Goal: Task Accomplishment & Management: Complete application form

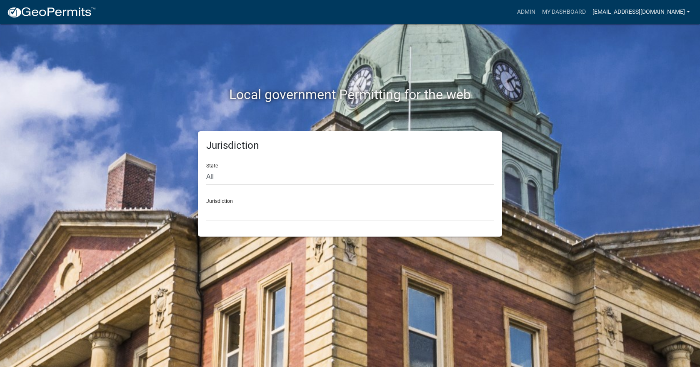
click at [654, 7] on link "[EMAIL_ADDRESS][DOMAIN_NAME]" at bounding box center [641, 12] width 104 height 16
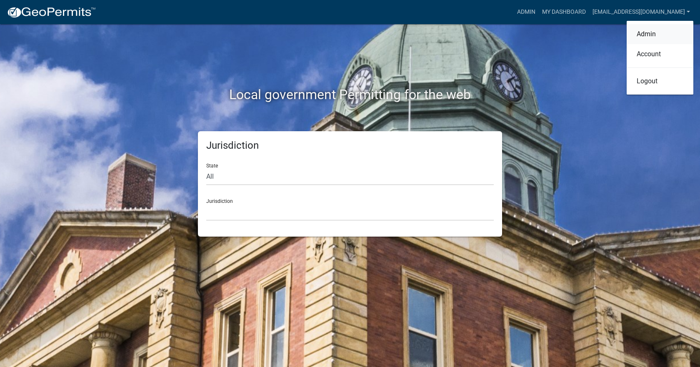
click at [653, 37] on link "Admin" at bounding box center [659, 34] width 67 height 20
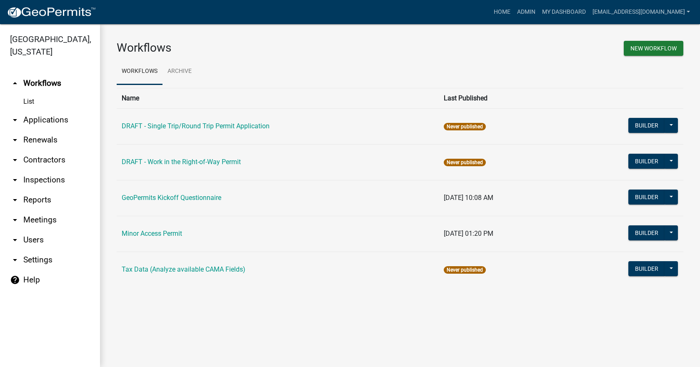
click at [43, 230] on link "arrow_drop_down Users" at bounding box center [50, 240] width 100 height 20
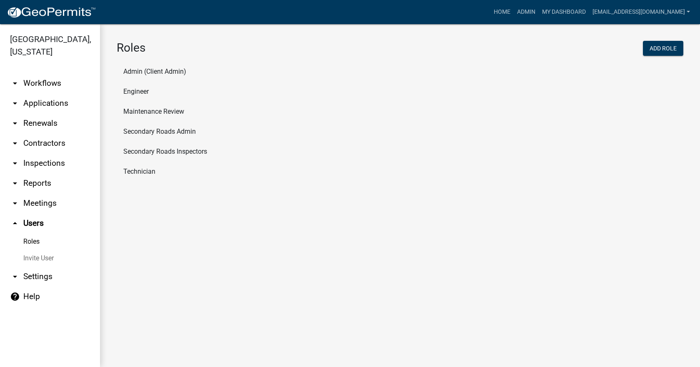
click at [43, 250] on link "Invite User" at bounding box center [50, 258] width 100 height 17
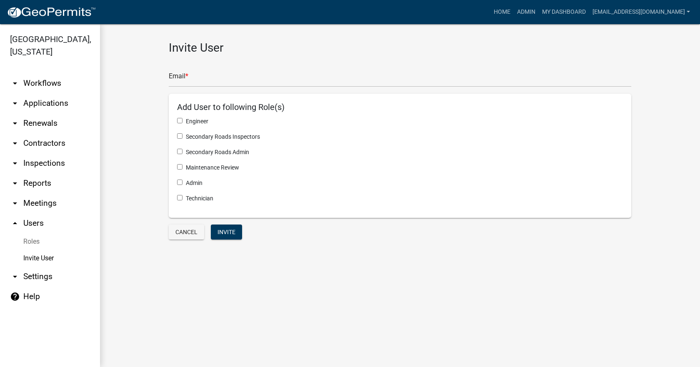
click at [37, 233] on link "Roles" at bounding box center [50, 241] width 100 height 17
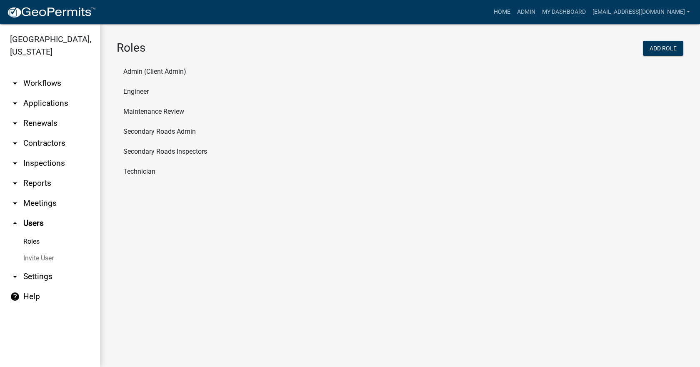
click at [35, 213] on link "arrow_drop_up Users" at bounding box center [50, 223] width 100 height 20
click at [35, 267] on link "arrow_drop_down Settings" at bounding box center [50, 277] width 100 height 20
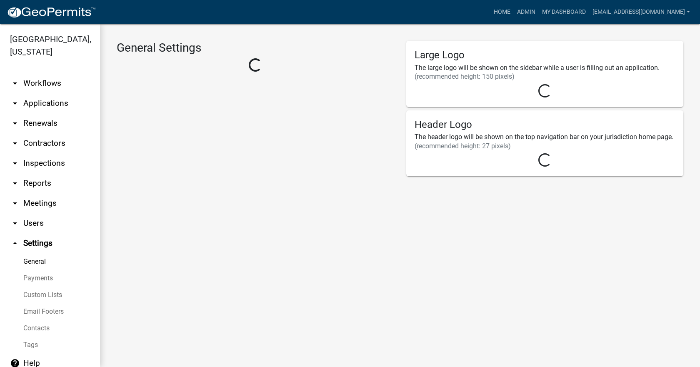
select select "50b25367-5678-4d8f-b2f4-de291ffb4430"
select select "IA"
select select "Central Standard Time"
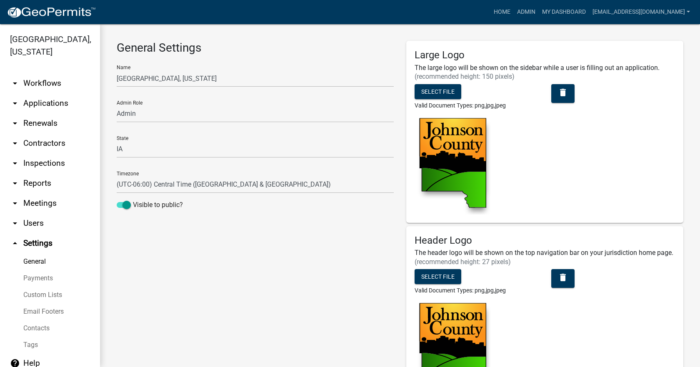
click at [48, 93] on link "arrow_drop_down Applications" at bounding box center [50, 103] width 100 height 20
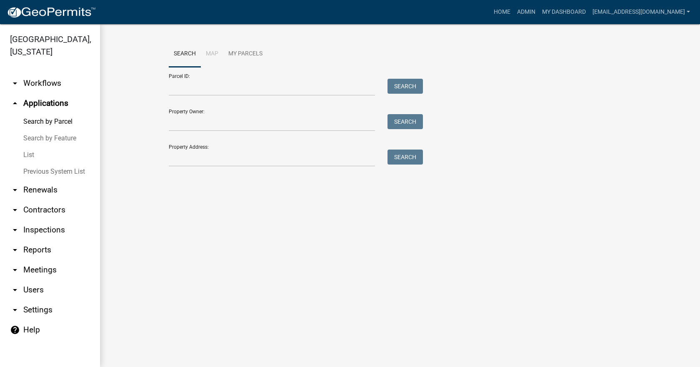
click at [30, 147] on link "List" at bounding box center [50, 155] width 100 height 17
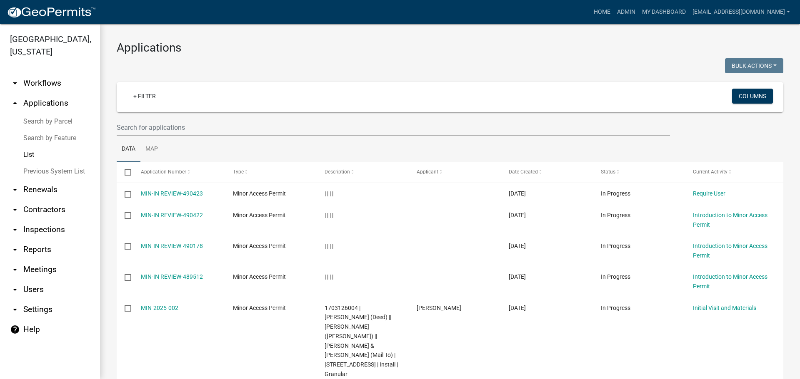
click at [46, 73] on link "arrow_drop_down Workflows" at bounding box center [50, 83] width 100 height 20
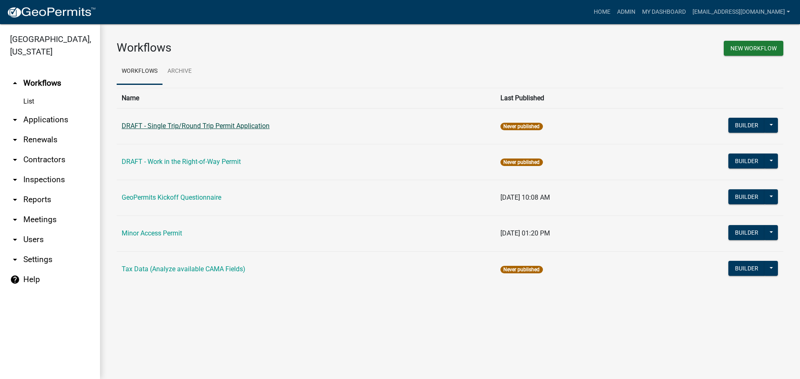
click at [188, 128] on link "DRAFT - Single Trip/Round Trip Permit Application" at bounding box center [196, 126] width 148 height 8
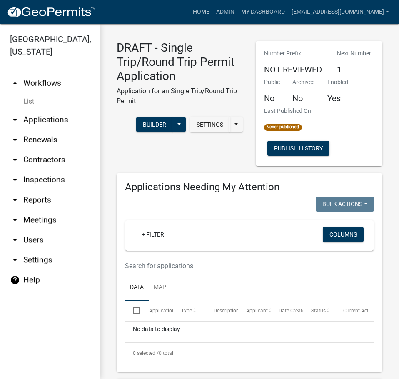
click at [42, 73] on link "arrow_drop_up Workflows" at bounding box center [50, 83] width 100 height 20
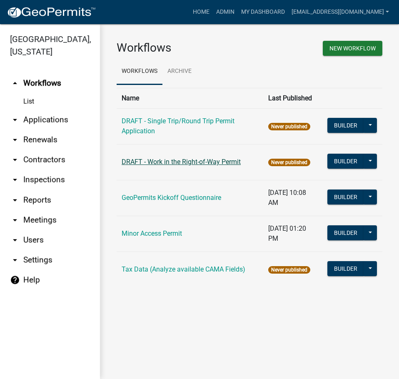
click at [185, 165] on link "DRAFT - Work in the Right-of-Way Permit" at bounding box center [181, 162] width 119 height 8
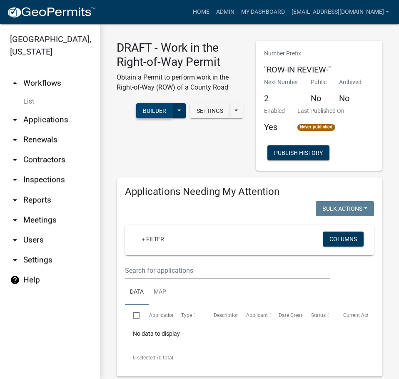
click at [150, 116] on button "Builder" at bounding box center [154, 110] width 37 height 15
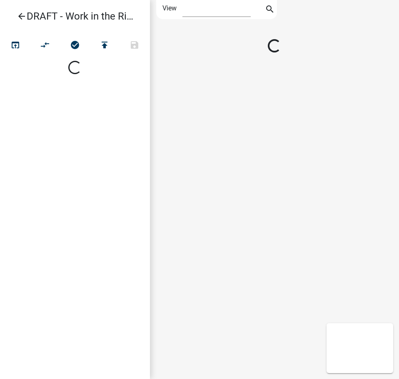
select select "1"
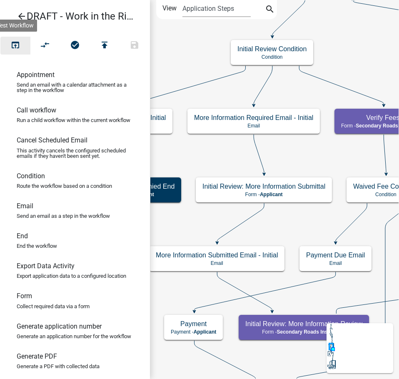
click at [12, 47] on icon "open_in_browser" at bounding box center [15, 46] width 10 height 12
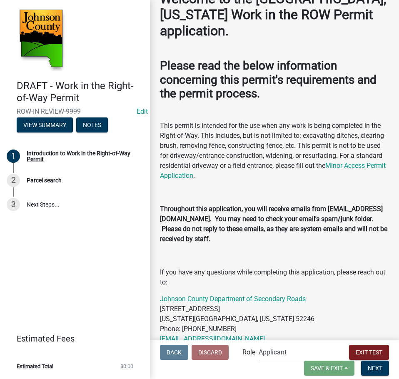
scroll to position [171, 0]
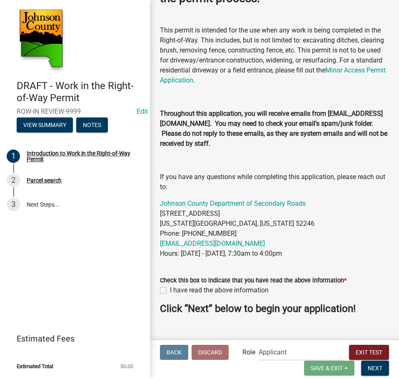
click at [170, 291] on label "I have read the above information" at bounding box center [219, 290] width 99 height 10
click at [170, 291] on input "I have read the above information" at bounding box center [172, 287] width 5 height 5
checkbox input "true"
click at [377, 367] on span "Next" at bounding box center [375, 368] width 15 height 7
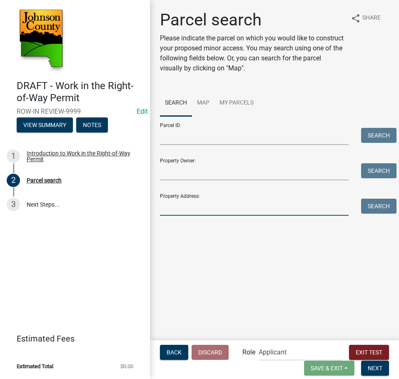
click at [221, 209] on input "Property Address:" at bounding box center [254, 207] width 189 height 17
click at [210, 102] on link "Map" at bounding box center [203, 103] width 22 height 27
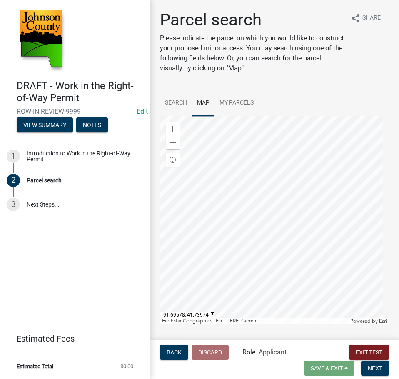
click at [259, 218] on div at bounding box center [274, 220] width 229 height 208
click at [172, 127] on span at bounding box center [173, 129] width 7 height 7
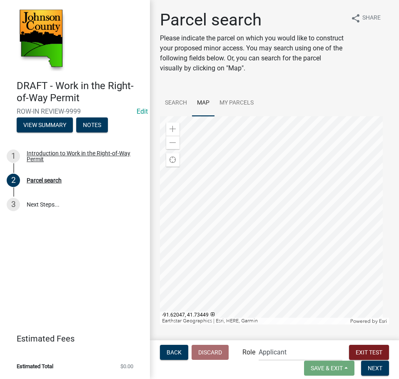
click at [382, 217] on div at bounding box center [274, 220] width 229 height 208
click at [389, 193] on div at bounding box center [274, 220] width 229 height 208
click at [299, 160] on div at bounding box center [274, 220] width 229 height 208
click at [302, 265] on div at bounding box center [274, 220] width 229 height 208
click at [287, 160] on div at bounding box center [274, 220] width 229 height 208
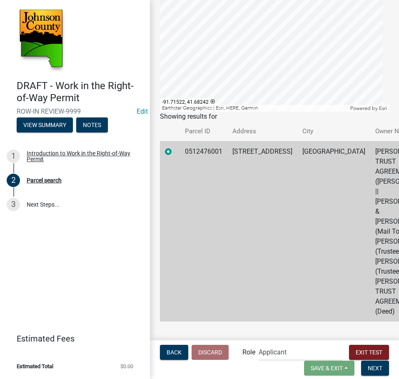
scroll to position [233, 0]
click at [370, 367] on button "Next" at bounding box center [375, 368] width 28 height 15
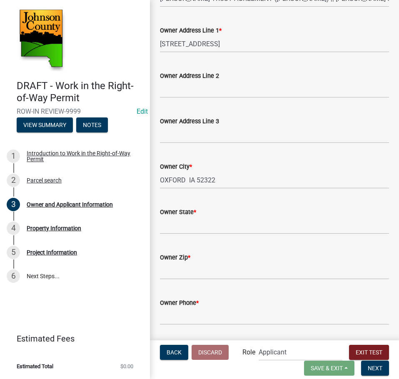
scroll to position [208, 0]
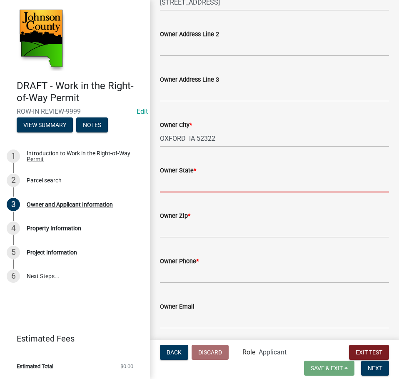
click at [217, 190] on input "Owner State *" at bounding box center [274, 183] width 229 height 17
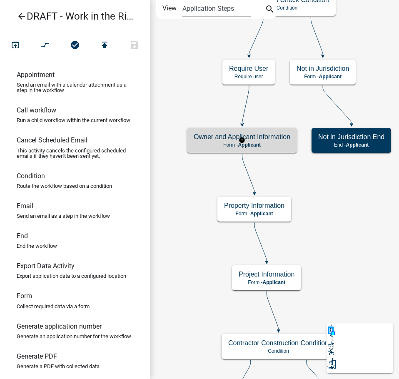
click at [275, 139] on h5 "Owner and Applicant Information" at bounding box center [242, 137] width 97 height 8
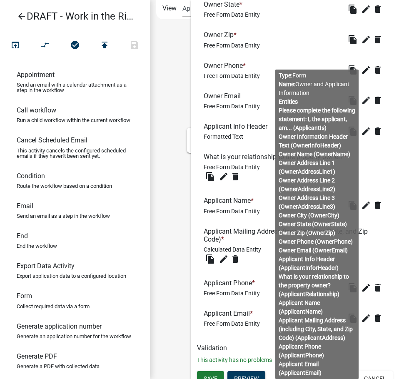
scroll to position [528, 0]
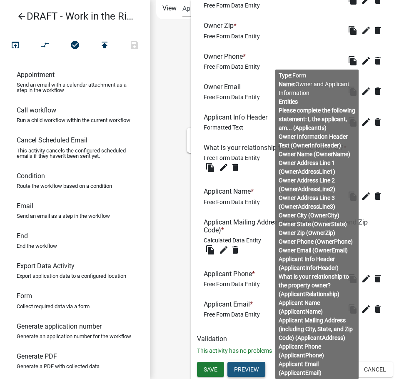
click at [255, 363] on button "Preview" at bounding box center [246, 369] width 38 height 15
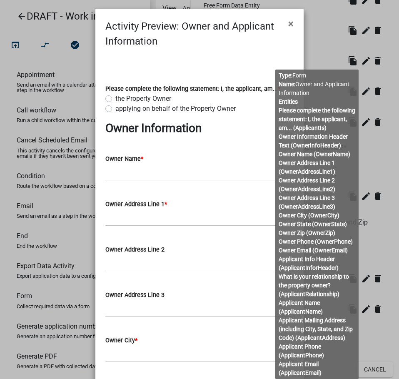
scroll to position [0, 0]
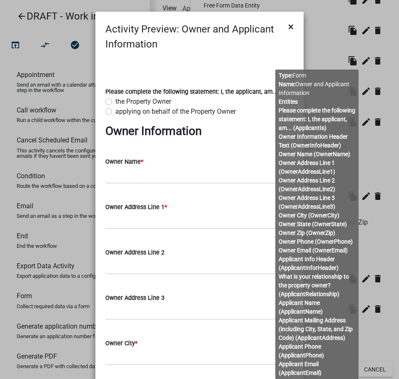
click at [290, 29] on span "×" at bounding box center [290, 27] width 5 height 12
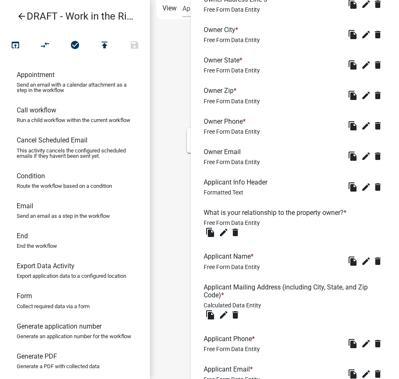
scroll to position [528, 0]
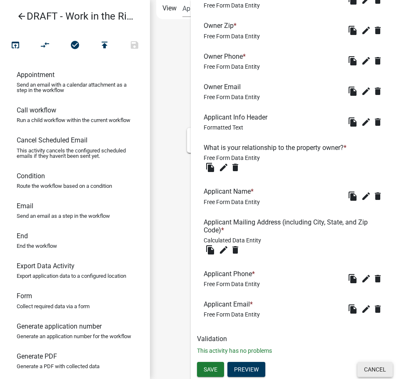
click at [369, 367] on button "Cancel" at bounding box center [374, 369] width 35 height 15
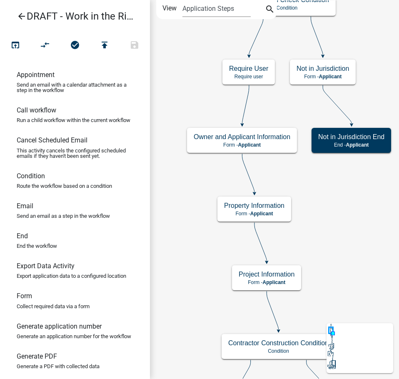
scroll to position [0, 0]
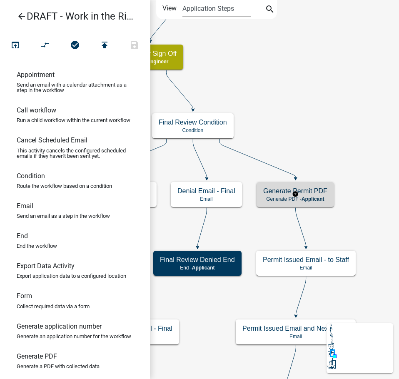
click at [273, 197] on p "Generate PDF - Applicant" at bounding box center [295, 199] width 64 height 6
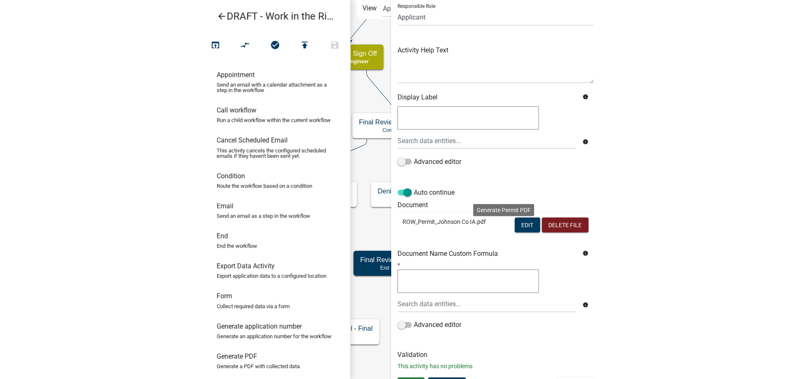
scroll to position [77, 0]
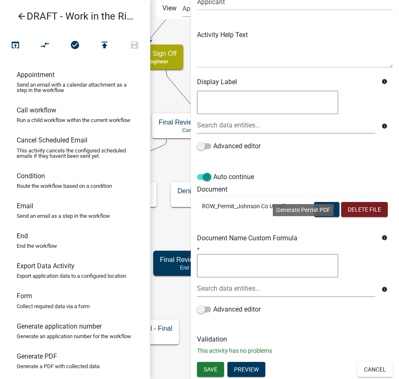
click at [233, 222] on td "ROW_Permit_Johnson Co IA.pdf" at bounding box center [248, 210] width 103 height 27
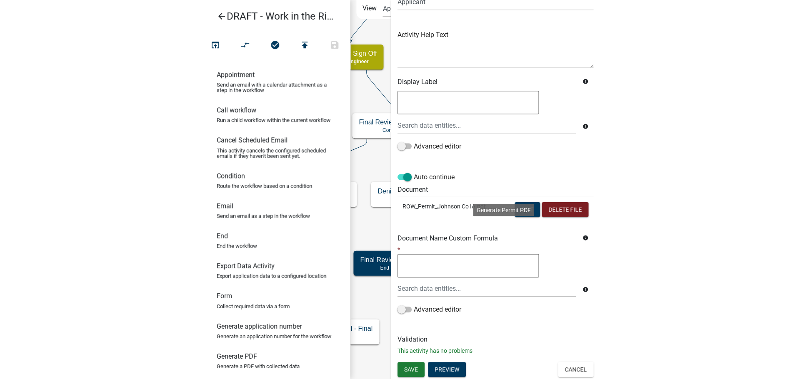
scroll to position [77, 0]
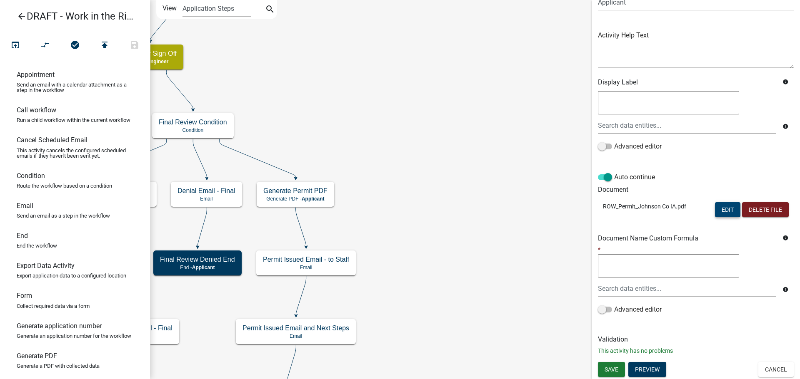
click at [699, 211] on button "Edit" at bounding box center [727, 209] width 25 height 15
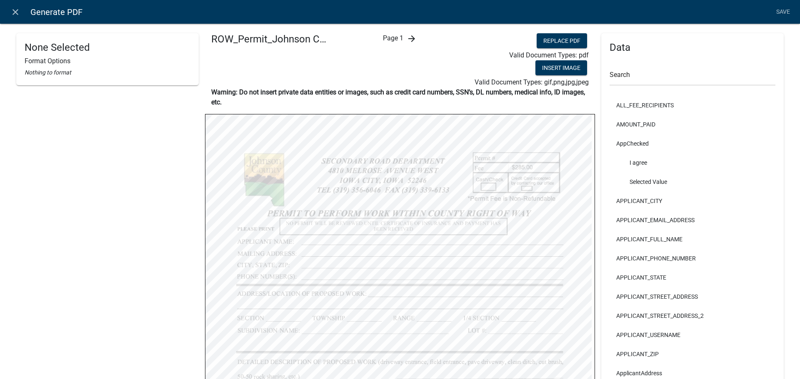
scroll to position [42, 0]
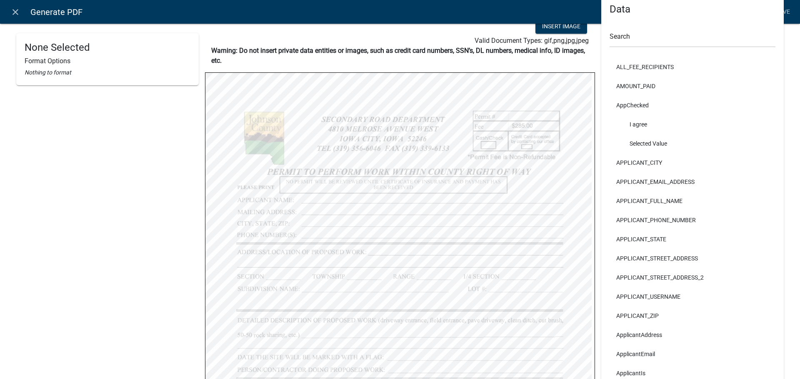
click at [638, 65] on li "ALL_FEE_RECIPIENTS" at bounding box center [692, 66] width 166 height 19
click at [651, 235] on li "APPLICANT_STATE" at bounding box center [692, 239] width 166 height 19
click at [652, 238] on li "APPLICANT_STATE" at bounding box center [692, 239] width 166 height 19
click at [659, 257] on li "APPLICANT_STREET_ADDRESS" at bounding box center [692, 258] width 166 height 19
select select
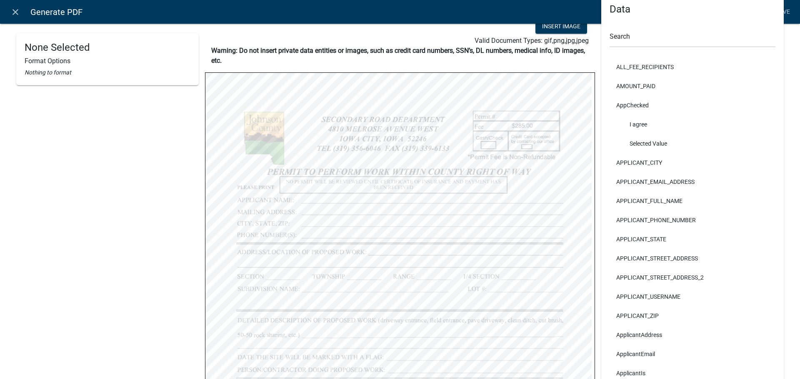
select select
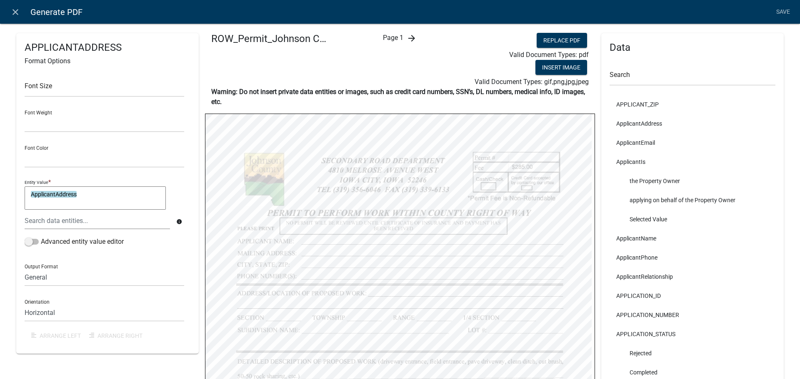
scroll to position [0, 0]
click at [409, 40] on icon "arrow_forward" at bounding box center [412, 39] width 10 height 10
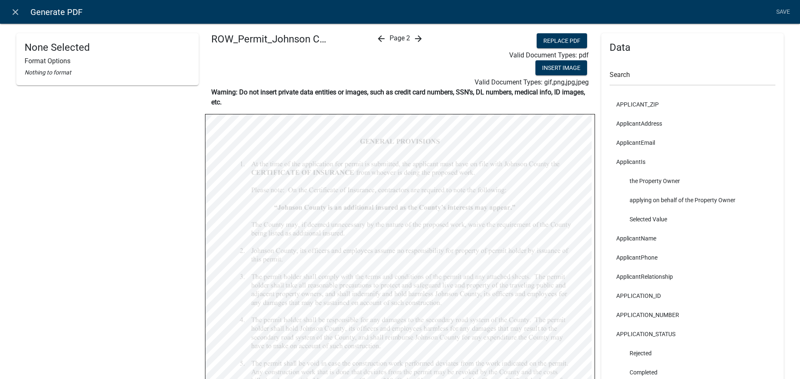
click at [416, 40] on icon "arrow_forward" at bounding box center [418, 39] width 10 height 10
click at [415, 36] on icon "arrow_forward" at bounding box center [418, 39] width 10 height 10
click at [11, 15] on icon "close" at bounding box center [15, 12] width 10 height 10
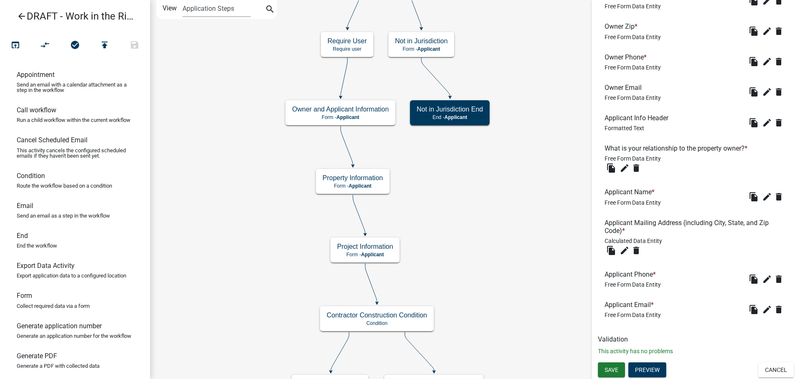
scroll to position [527, 0]
click at [650, 367] on button "Preview" at bounding box center [647, 369] width 38 height 15
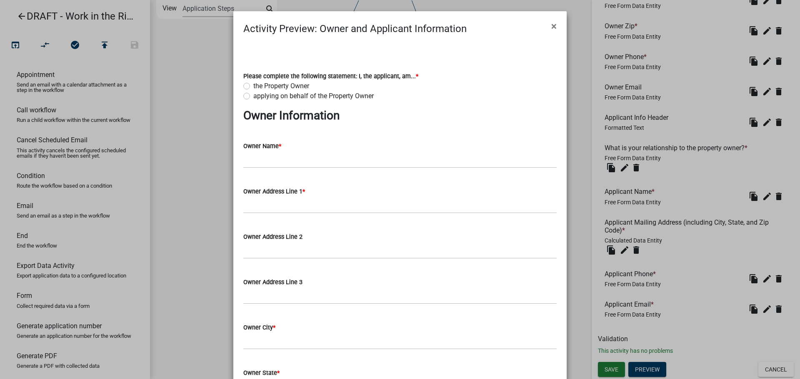
scroll to position [0, 0]
click at [277, 96] on label "applying on behalf of the Property Owner" at bounding box center [313, 97] width 120 height 10
click at [259, 96] on input "applying on behalf of the Property Owner" at bounding box center [255, 94] width 5 height 5
radio input "true"
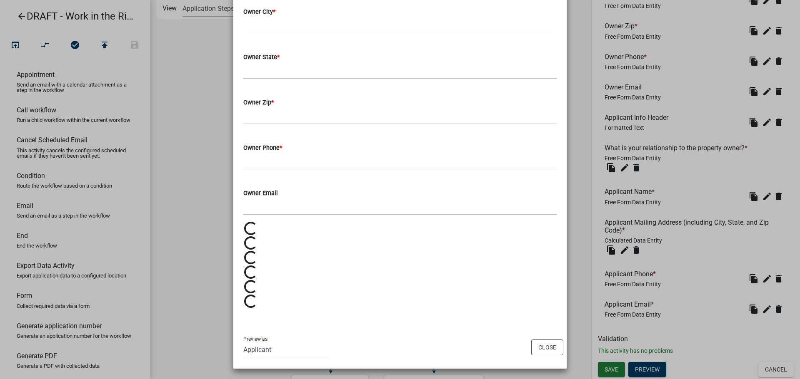
scroll to position [318, 0]
click at [546, 350] on button "Close" at bounding box center [547, 347] width 32 height 16
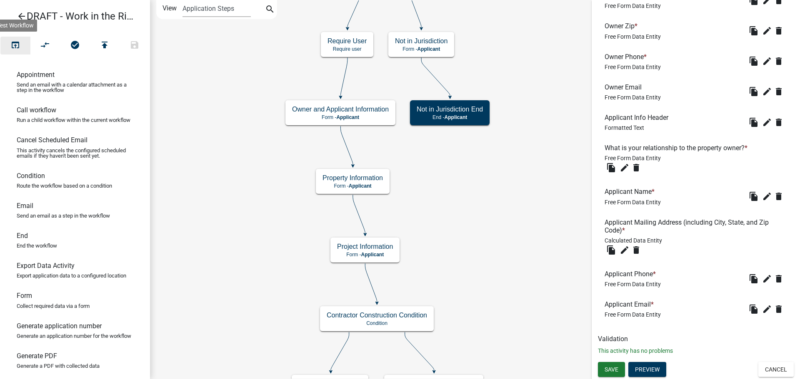
click at [13, 47] on icon "open_in_browser" at bounding box center [15, 46] width 10 height 12
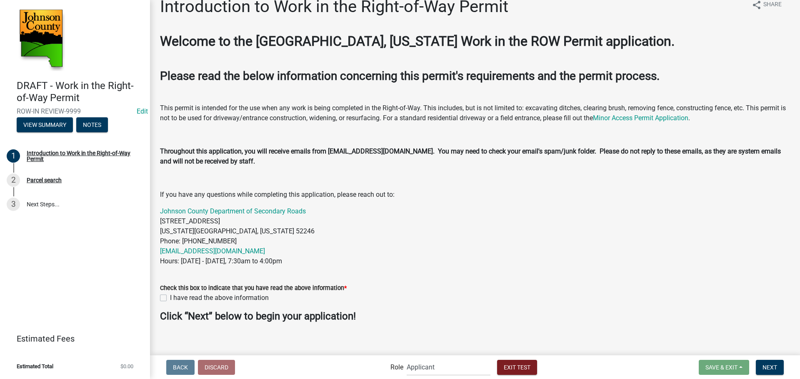
scroll to position [21, 0]
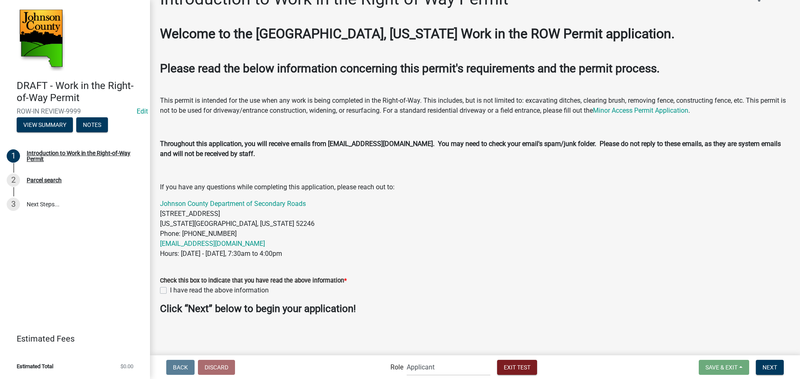
click at [214, 289] on label "I have read the above information" at bounding box center [219, 291] width 99 height 10
click at [175, 289] on input "I have read the above information" at bounding box center [172, 288] width 5 height 5
checkbox input "true"
click at [699, 367] on span "Next" at bounding box center [769, 367] width 15 height 7
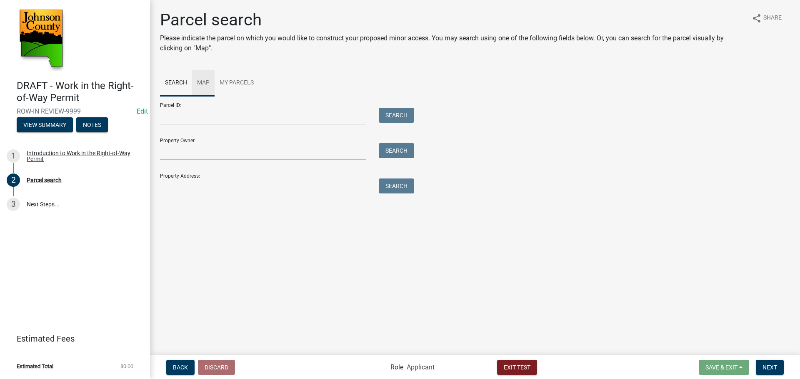
click at [204, 81] on link "Map" at bounding box center [203, 83] width 22 height 27
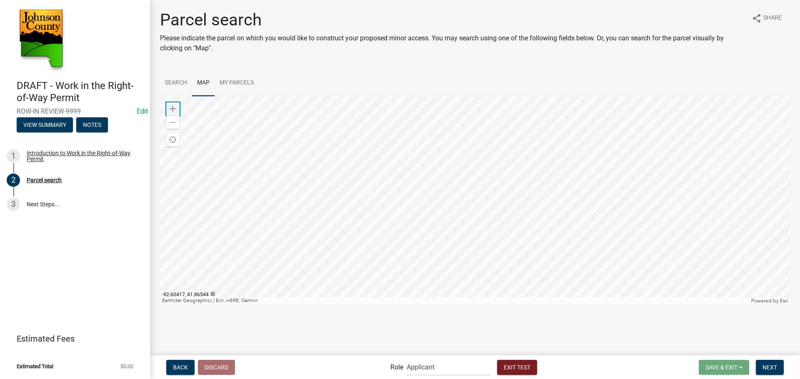
click at [170, 107] on span at bounding box center [173, 109] width 7 height 7
click at [429, 169] on div at bounding box center [475, 200] width 630 height 208
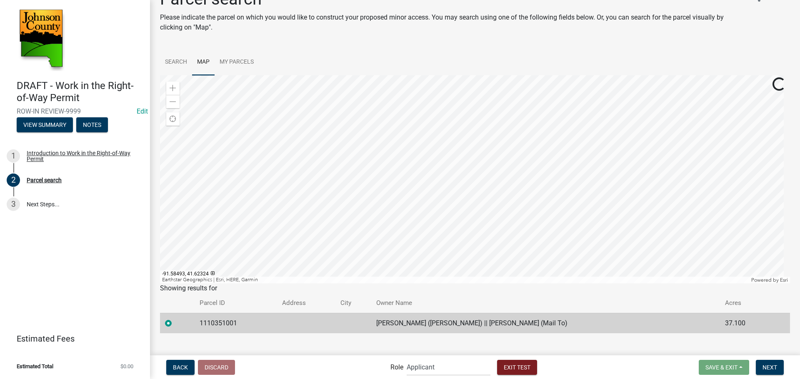
scroll to position [32, 0]
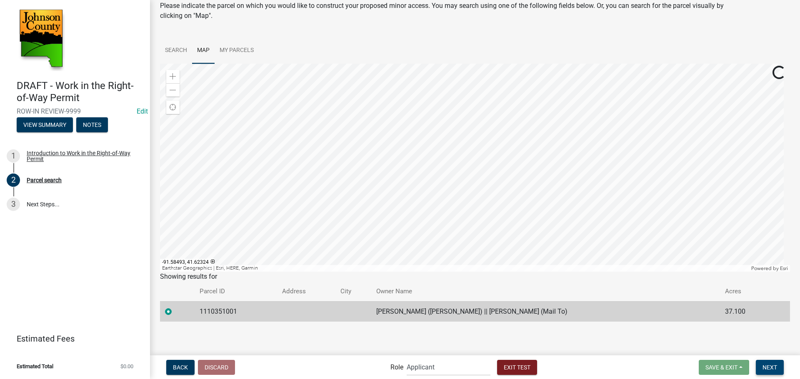
click at [699, 366] on span "Next" at bounding box center [769, 367] width 15 height 7
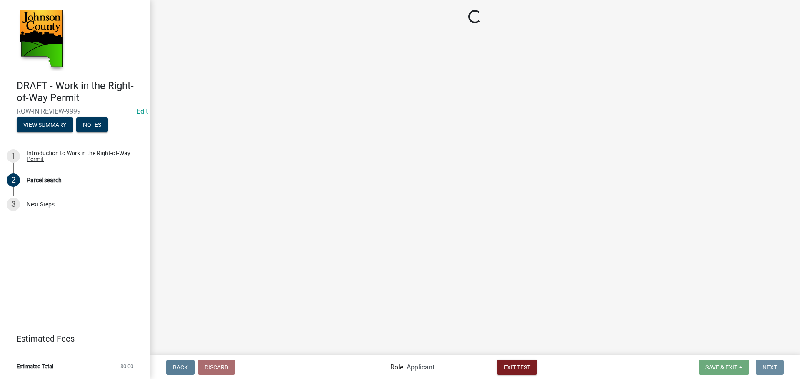
scroll to position [0, 0]
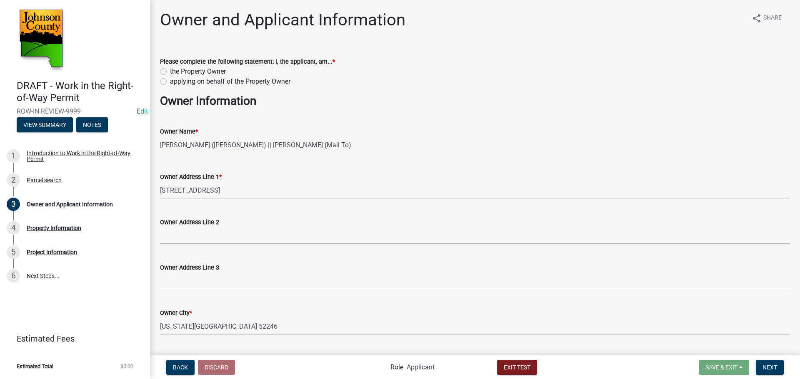
click at [213, 72] on label "the Property Owner" at bounding box center [198, 72] width 56 height 10
click at [175, 72] on input "the Property Owner" at bounding box center [172, 69] width 5 height 5
radio input "true"
click at [220, 83] on label "applying on behalf of the Property Owner" at bounding box center [230, 82] width 120 height 10
click at [175, 82] on input "applying on behalf of the Property Owner" at bounding box center [172, 79] width 5 height 5
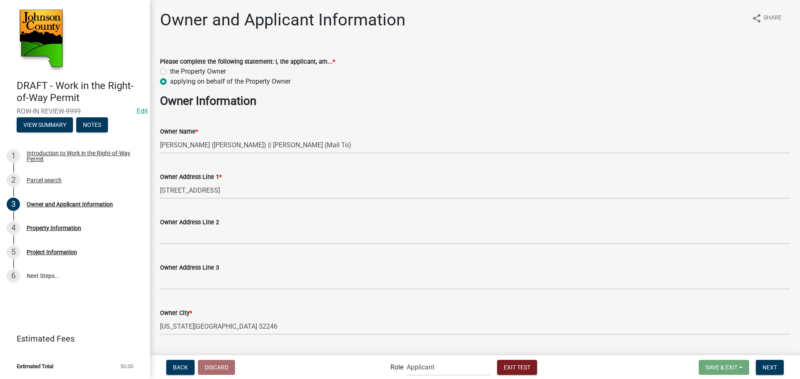
radio input "true"
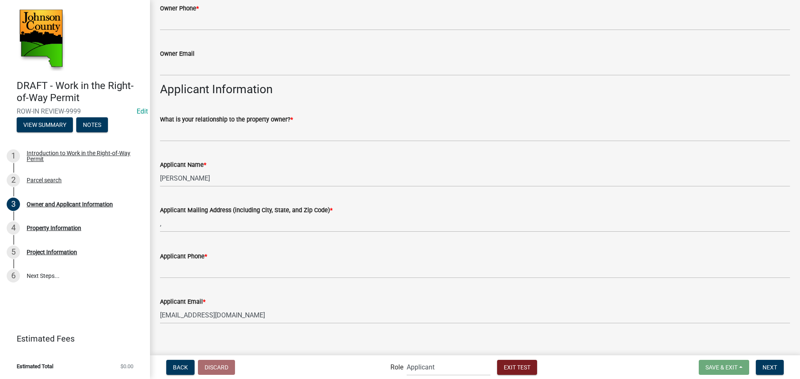
scroll to position [450, 0]
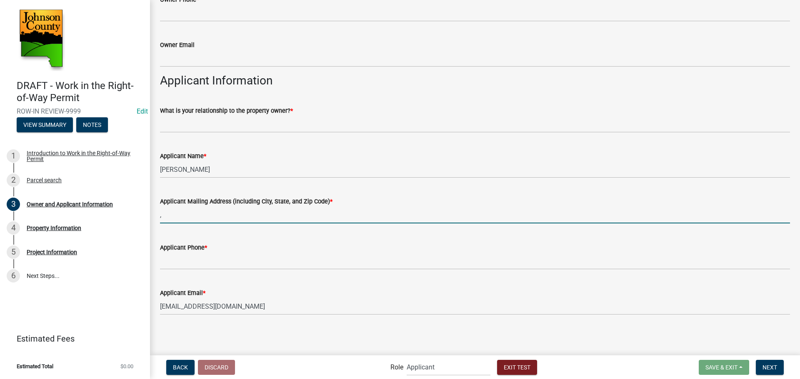
click at [278, 207] on input "," at bounding box center [475, 215] width 630 height 17
drag, startPoint x: 263, startPoint y: 207, endPoint x: 130, endPoint y: 217, distance: 134.0
click at [130, 217] on div "DRAFT - Work in the Right-of-Way Permit ROW-IN REVIEW-9999 Edit View Summary No…" at bounding box center [400, 189] width 800 height 379
click at [352, 341] on main "Owner and Applicant Information share Share Please complete the following state…" at bounding box center [475, 177] width 650 height 354
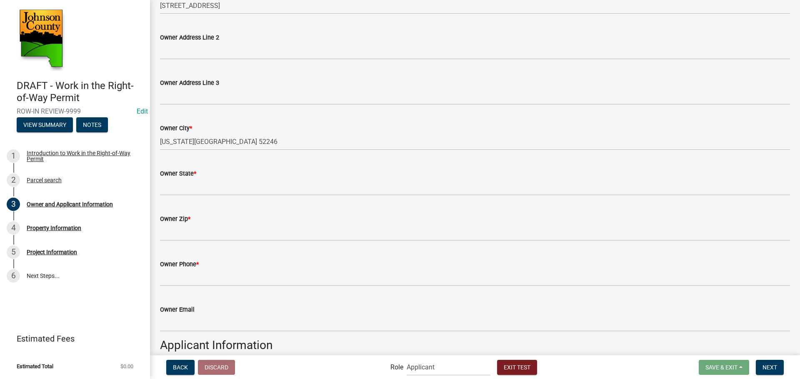
scroll to position [0, 0]
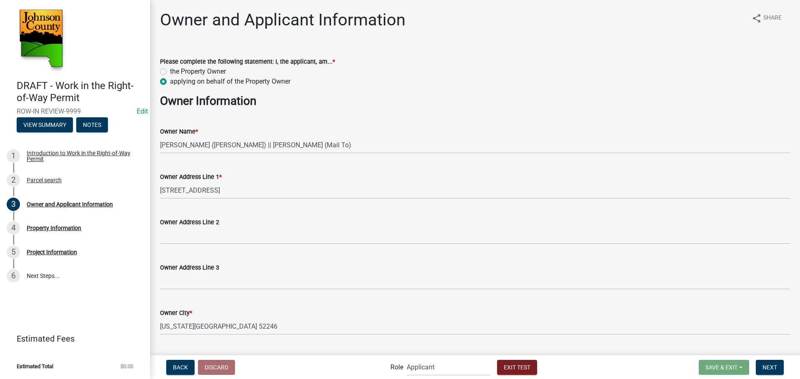
click at [219, 70] on label "the Property Owner" at bounding box center [198, 72] width 56 height 10
click at [175, 70] on input "the Property Owner" at bounding box center [172, 69] width 5 height 5
radio input "true"
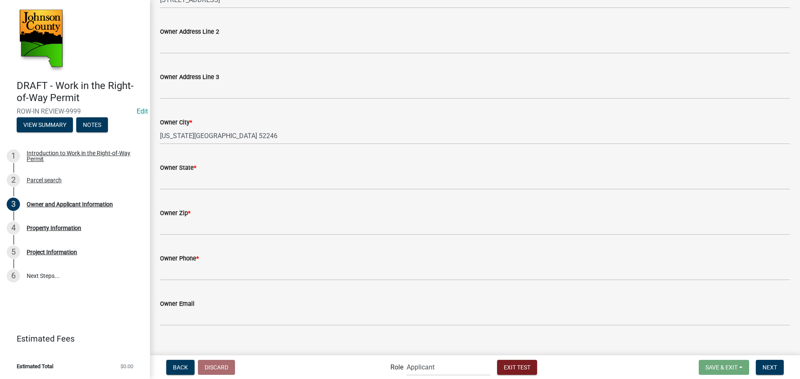
scroll to position [202, 0]
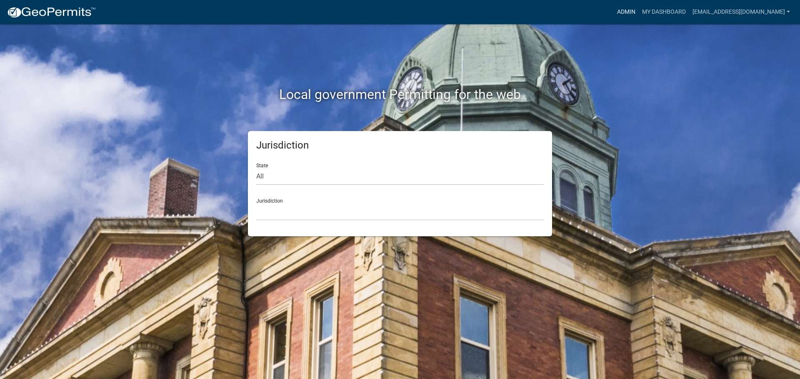
click at [619, 16] on link "Admin" at bounding box center [626, 12] width 25 height 16
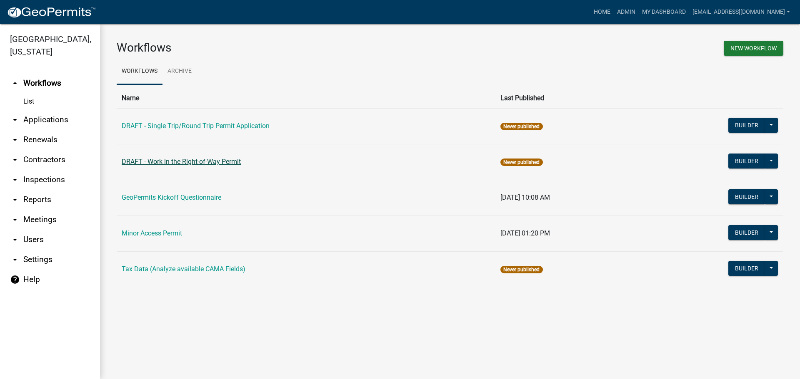
click at [186, 164] on link "DRAFT - Work in the Right-of-Way Permit" at bounding box center [181, 162] width 119 height 8
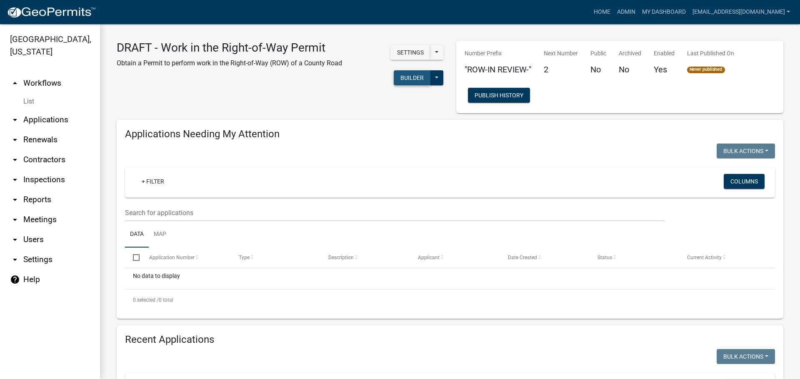
click at [408, 79] on button "Builder" at bounding box center [412, 77] width 37 height 15
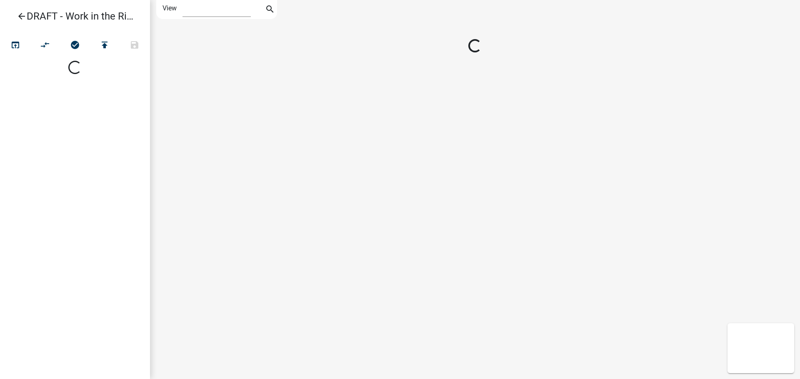
select select "1"
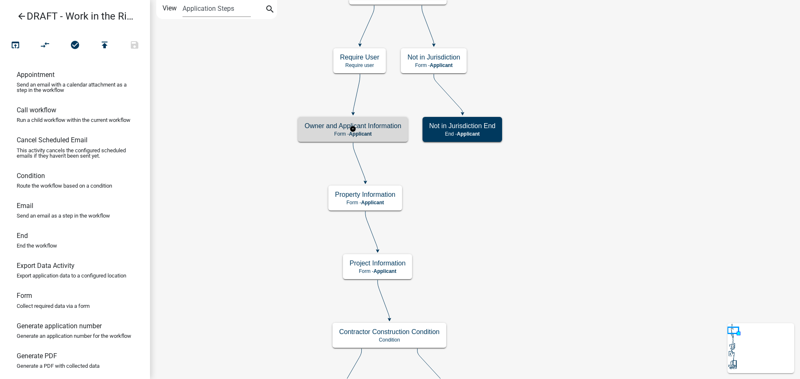
click at [388, 132] on p "Form - Applicant" at bounding box center [352, 134] width 97 height 6
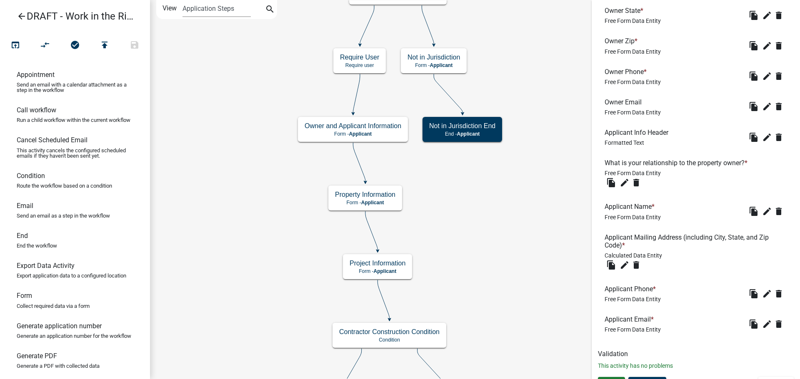
scroll to position [527, 0]
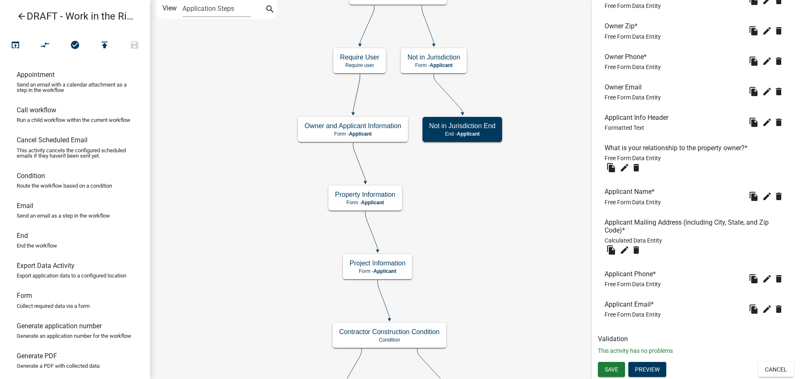
click at [646, 221] on h6 "Applicant Mailing Address (including City, State, and Zip Code) *" at bounding box center [695, 227] width 182 height 16
click at [624, 249] on icon "edit" at bounding box center [624, 250] width 10 height 10
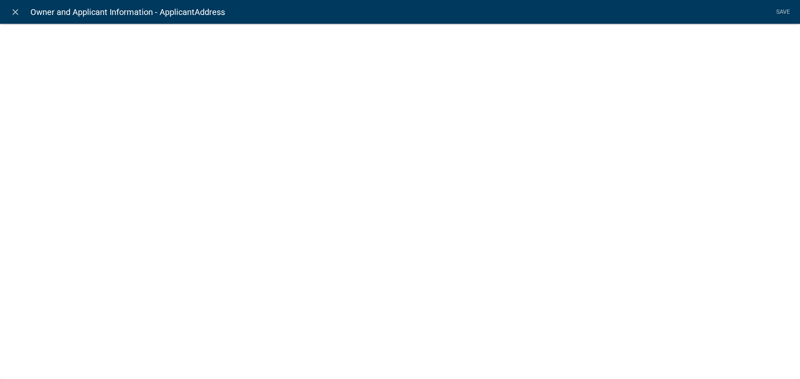
select select "calculated-value"
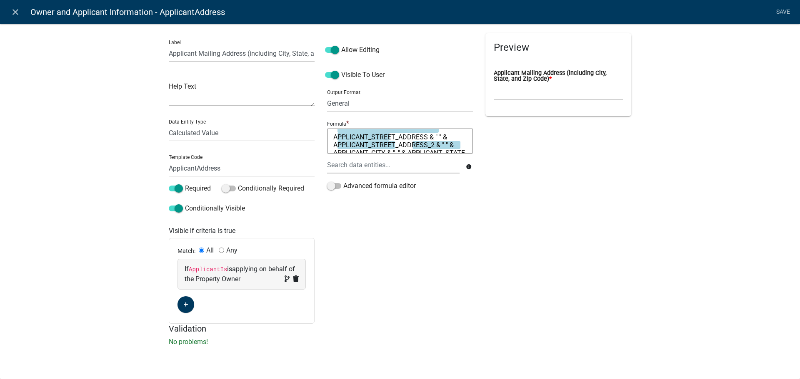
scroll to position [0, 0]
click at [439, 260] on div "Allow Editing Visible To User Output Format General Text Number Decimal Date Da…" at bounding box center [400, 178] width 158 height 291
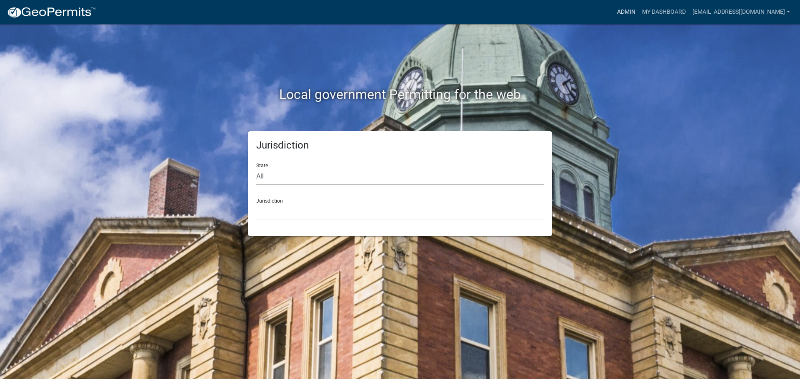
click at [614, 18] on link "Admin" at bounding box center [626, 12] width 25 height 16
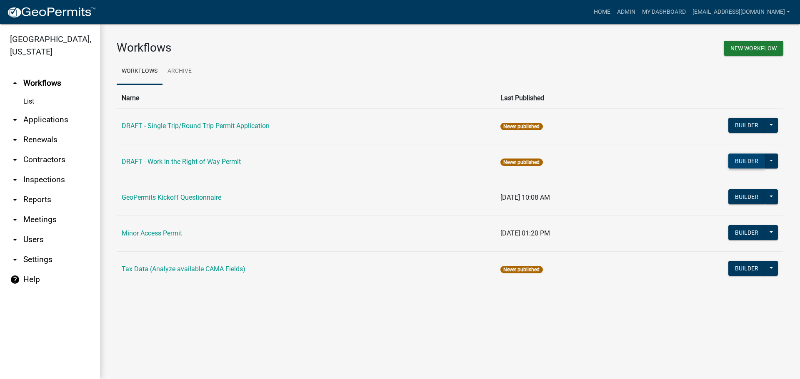
click at [736, 159] on button "Builder" at bounding box center [746, 161] width 37 height 15
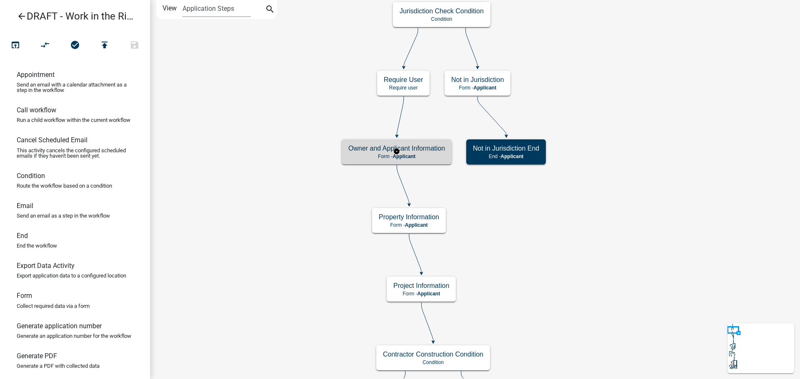
click at [429, 152] on h5 "Owner and Applicant Information" at bounding box center [396, 149] width 97 height 8
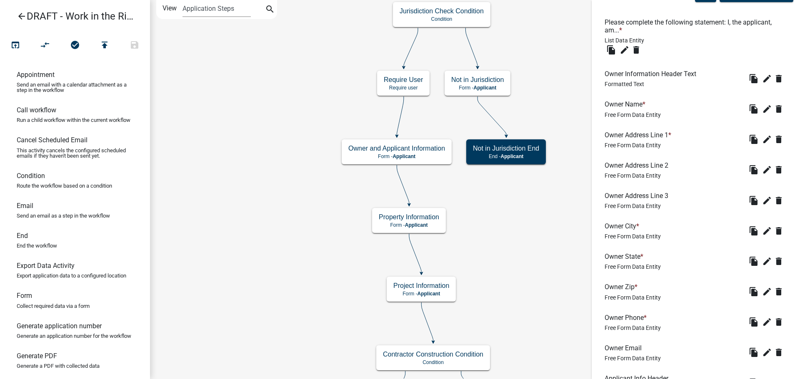
scroll to position [292, 0]
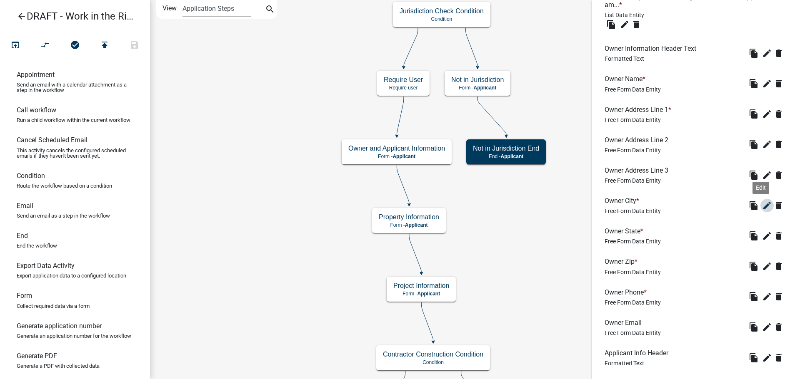
click at [762, 207] on icon "edit" at bounding box center [767, 206] width 10 height 10
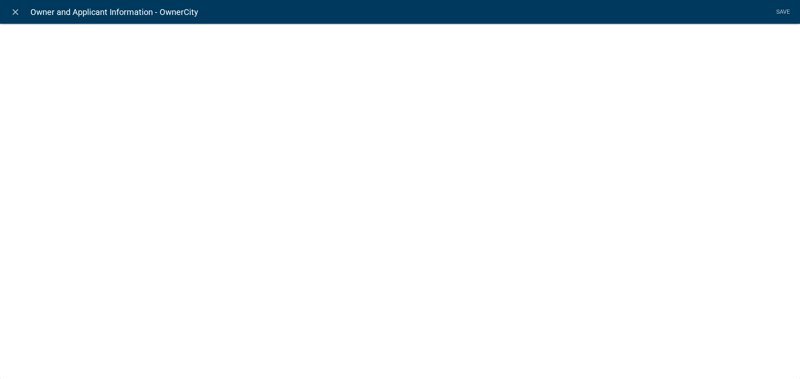
select select "1: Object"
select select "2: Object"
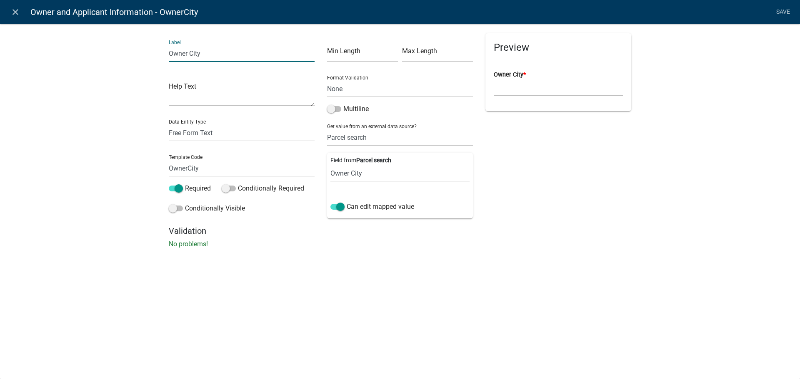
click at [224, 52] on input "Owner City" at bounding box center [242, 53] width 146 height 17
type input "Owner City, State, Zip"
click at [786, 15] on link "Save" at bounding box center [782, 12] width 21 height 16
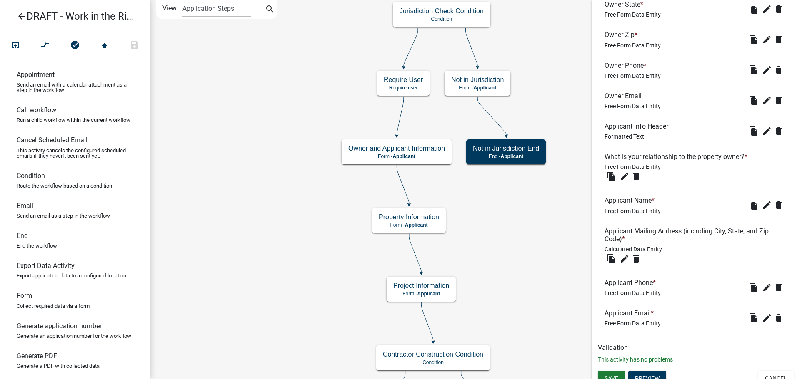
scroll to position [527, 0]
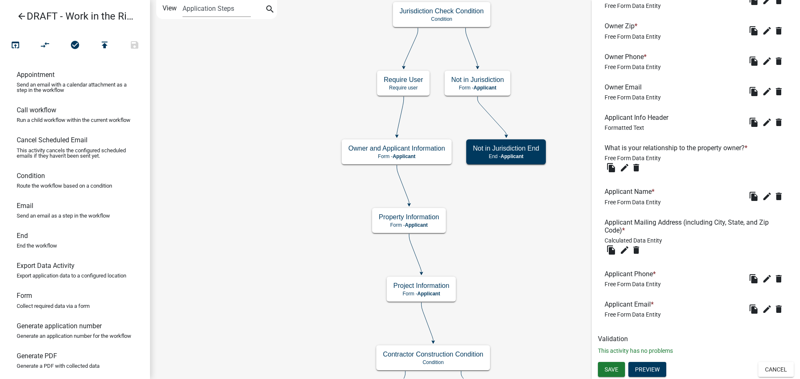
click at [667, 226] on h6 "Applicant Mailing Address (including City, State, and Zip Code) *" at bounding box center [695, 227] width 182 height 16
click at [762, 197] on icon "edit" at bounding box center [767, 197] width 10 height 10
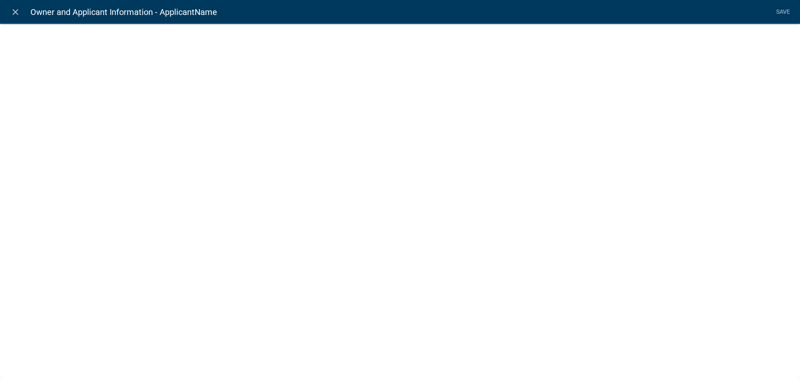
select select "2: Object"
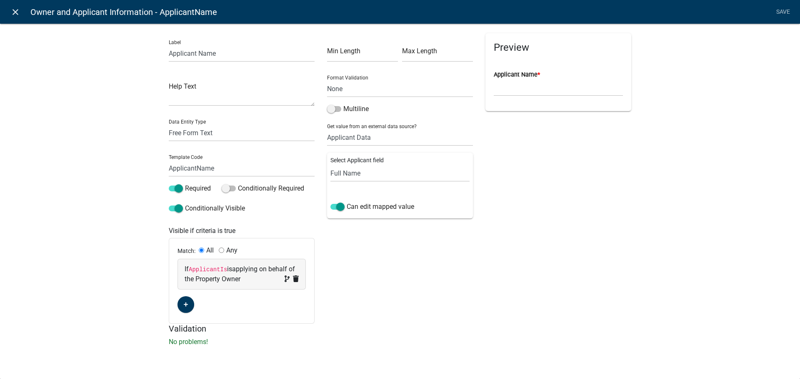
click at [12, 8] on icon "close" at bounding box center [15, 12] width 10 height 10
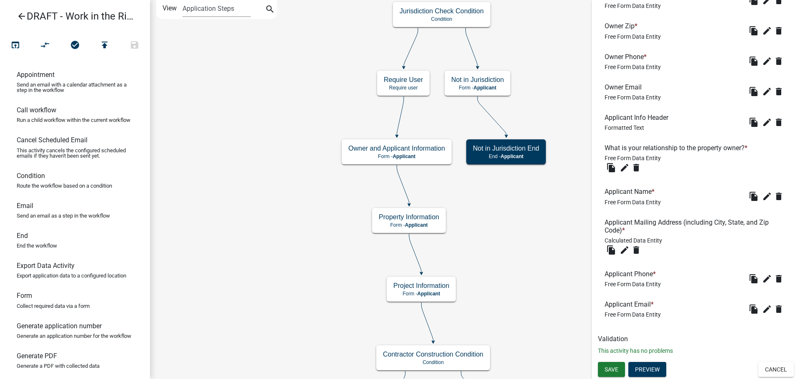
click at [680, 217] on li "Applicant Mailing Address (including City, State, and Zip Code) * Calculated Da…" at bounding box center [696, 238] width 196 height 52
click at [624, 251] on icon "edit" at bounding box center [624, 250] width 10 height 10
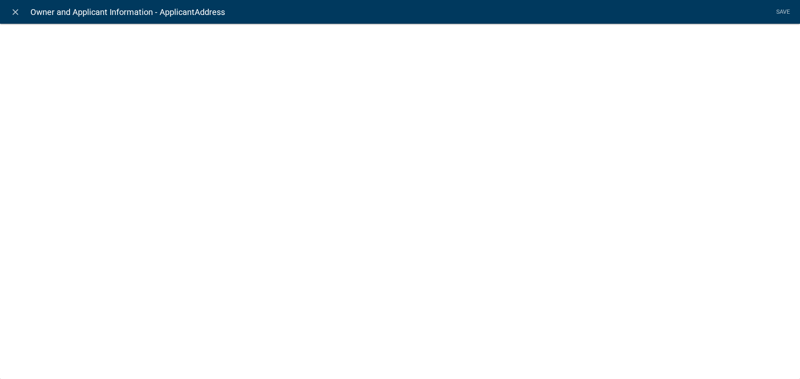
select select "calculated-value"
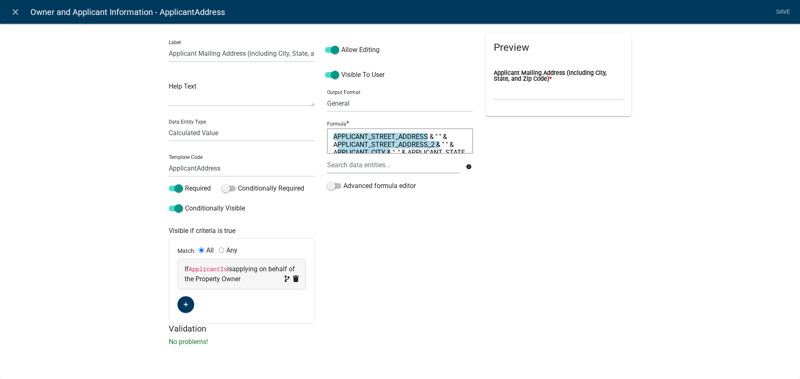
scroll to position [0, 0]
click at [18, 14] on icon "close" at bounding box center [15, 12] width 10 height 10
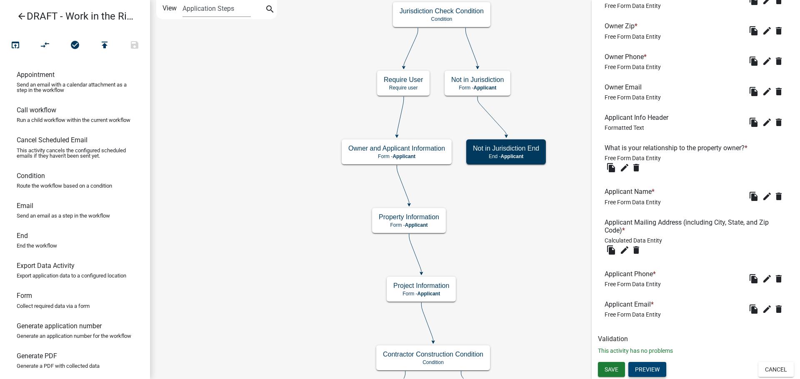
click at [650, 369] on button "Preview" at bounding box center [647, 369] width 38 height 15
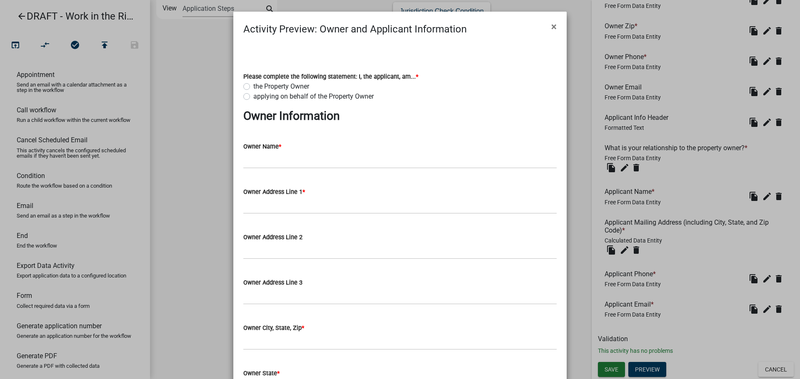
click at [285, 94] on label "applying on behalf of the Property Owner" at bounding box center [313, 97] width 120 height 10
click at [259, 94] on input "applying on behalf of the Property Owner" at bounding box center [255, 94] width 5 height 5
radio input "true"
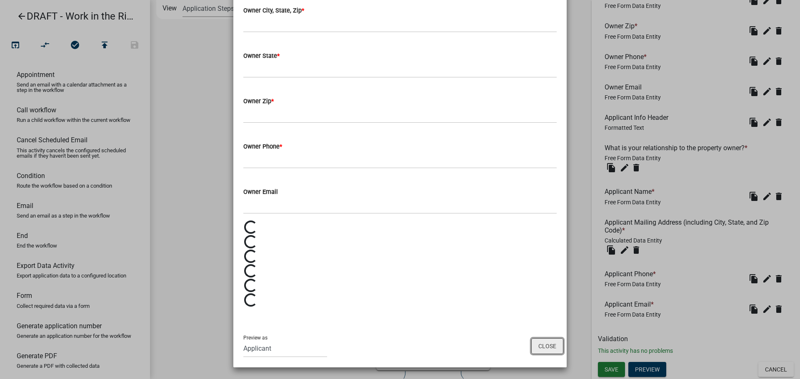
click at [547, 350] on button "Close" at bounding box center [547, 347] width 32 height 16
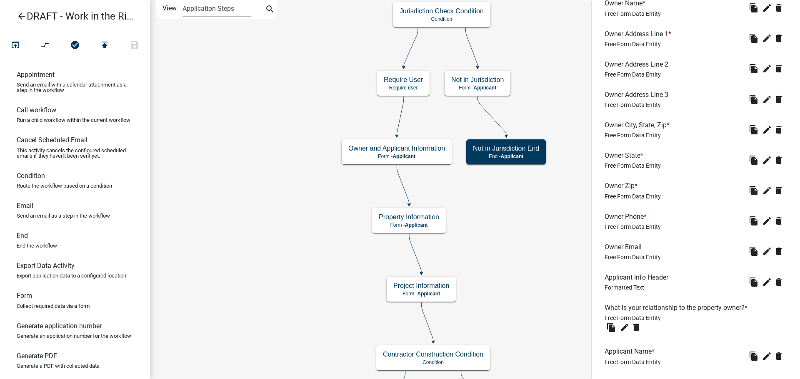
scroll to position [361, 0]
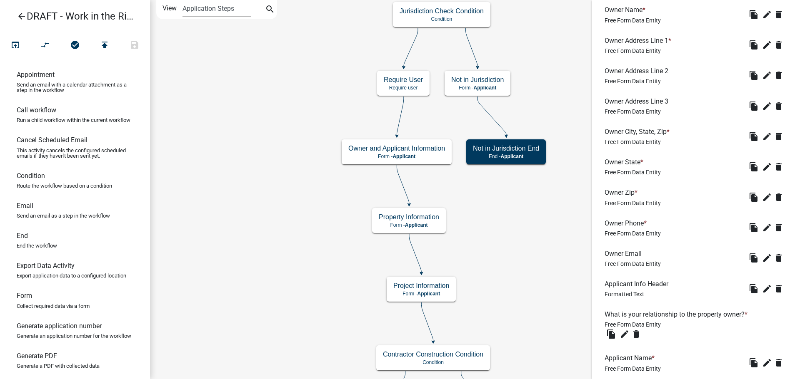
click at [655, 139] on span "Free Form Data Entity" at bounding box center [632, 142] width 56 height 7
click at [762, 138] on icon "edit" at bounding box center [767, 137] width 10 height 10
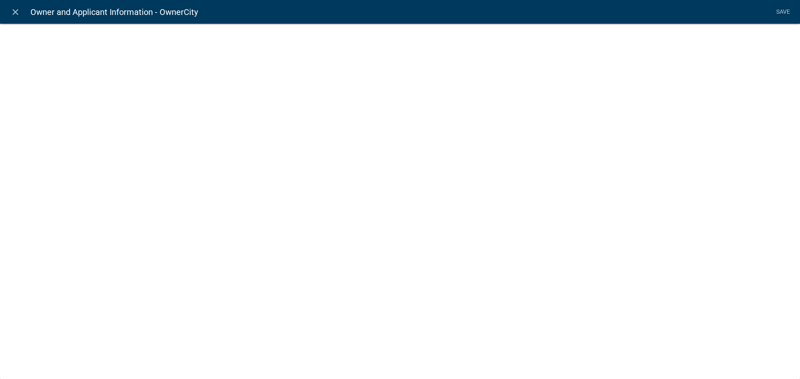
select select "1: Object"
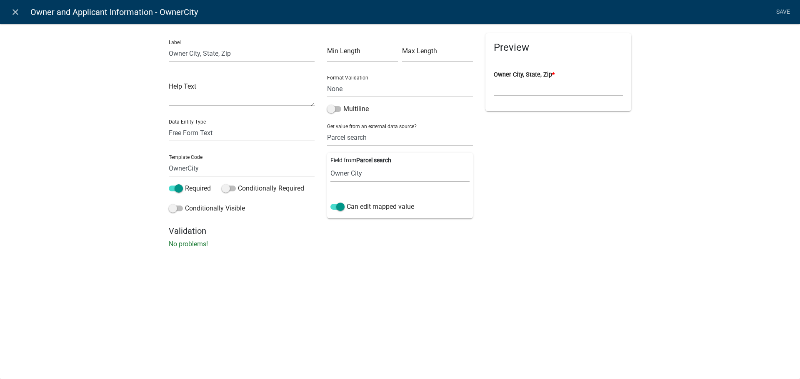
click at [392, 170] on select "Parcel ID Owner Name Owner City Owner State Owner Zip Owner Address 1 Owner Add…" at bounding box center [399, 173] width 139 height 17
click at [330, 165] on select "Parcel ID Owner Name Owner City Owner State Owner Zip Owner Address 1 Owner Add…" at bounding box center [399, 173] width 139 height 17
click at [392, 176] on select "Parcel ID Owner Name Owner City Owner State Owner Zip Owner Address 1 Owner Add…" at bounding box center [399, 173] width 139 height 17
select select "2: Object"
click at [330, 165] on select "Parcel ID Owner Name Owner City Owner State Owner Zip Owner Address 1 Owner Add…" at bounding box center [399, 173] width 139 height 17
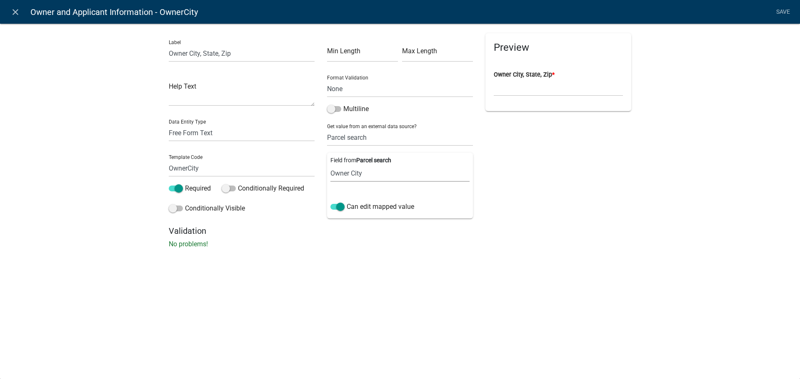
click at [331, 172] on select "Parcel ID Owner Name Owner City Owner State Owner Zip Owner Address 1 Owner Add…" at bounding box center [399, 173] width 139 height 17
drag, startPoint x: 435, startPoint y: 342, endPoint x: 431, endPoint y: 318, distance: 25.0
click at [435, 342] on div "close Owner and Applicant Information - OwnerCity Save Label Owner City, State,…" at bounding box center [400, 189] width 800 height 379
click at [389, 138] on select "None Parcel search Applicant Data" at bounding box center [400, 137] width 146 height 17
click at [378, 271] on div "close Owner and Applicant Information - OwnerCity Save Label Owner City, State,…" at bounding box center [400, 189] width 800 height 379
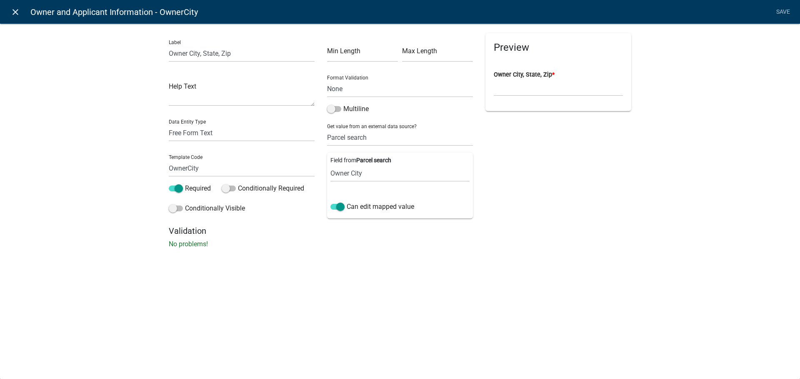
click at [12, 12] on icon "close" at bounding box center [15, 12] width 10 height 10
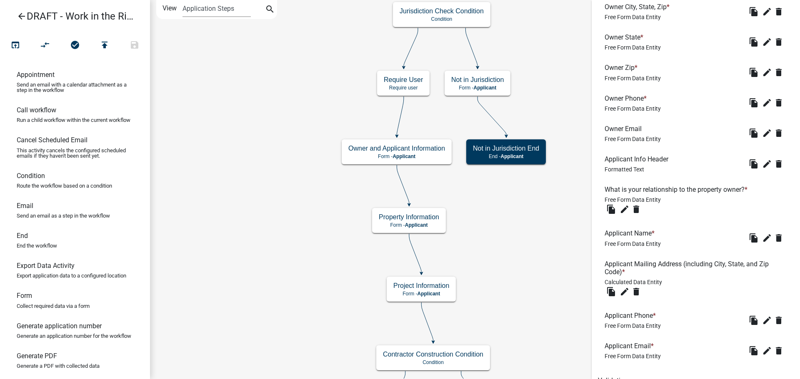
scroll to position [444, 0]
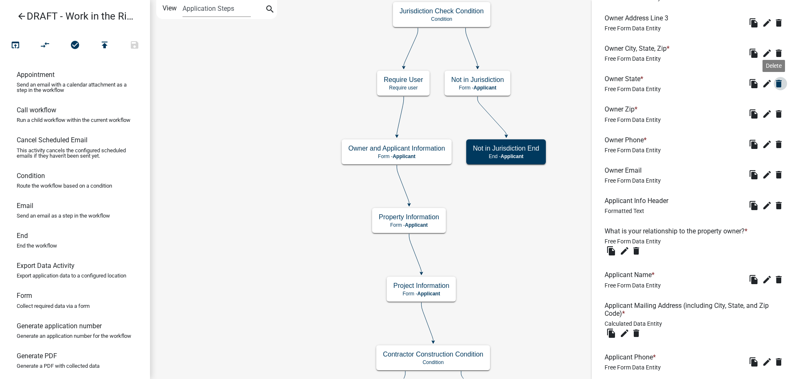
click at [773, 88] on icon "delete" at bounding box center [778, 84] width 10 height 10
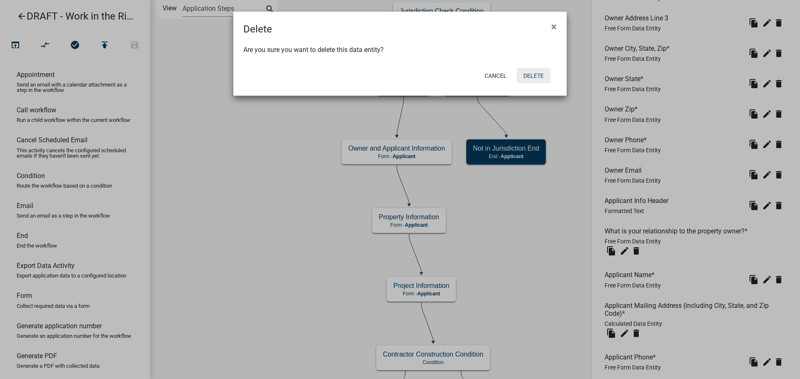
click at [535, 83] on button "Delete" at bounding box center [533, 75] width 34 height 15
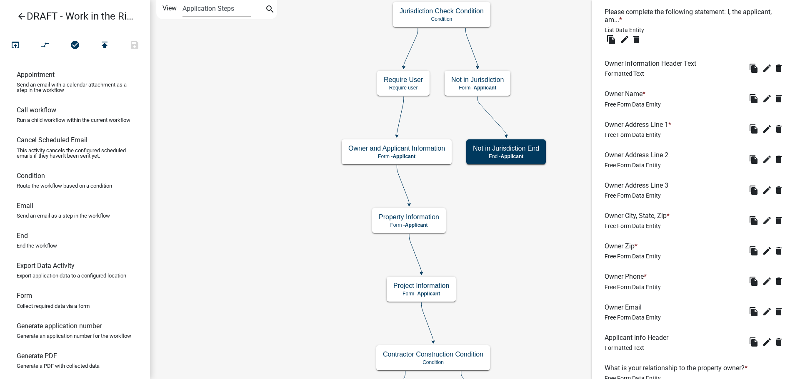
scroll to position [292, 0]
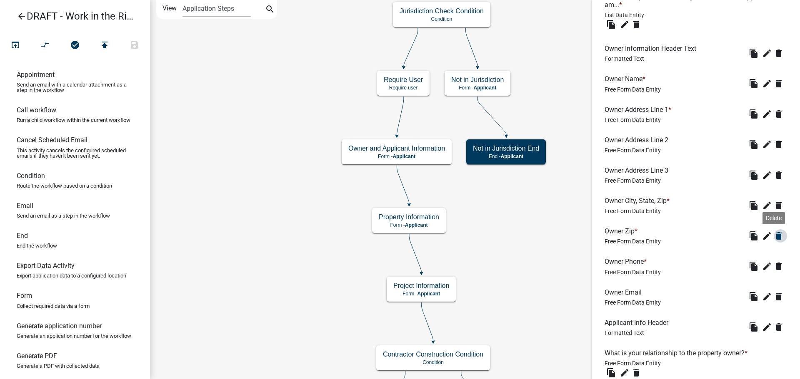
click at [773, 239] on icon "delete" at bounding box center [778, 236] width 10 height 10
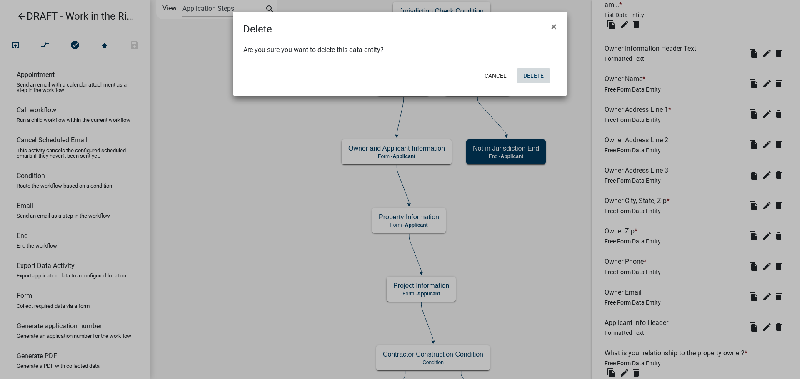
click at [527, 76] on button "Delete" at bounding box center [533, 75] width 34 height 15
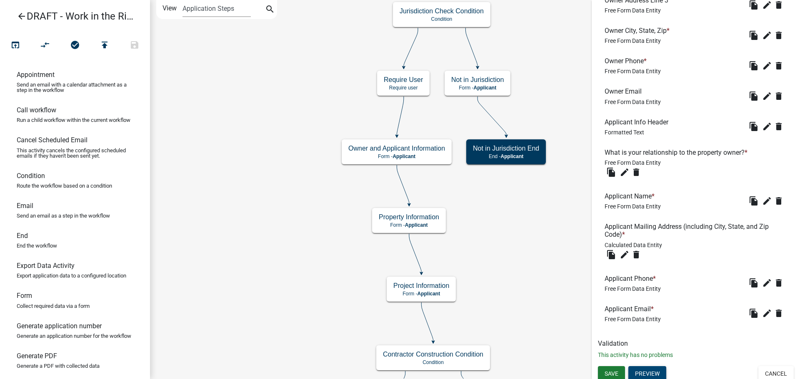
scroll to position [466, 0]
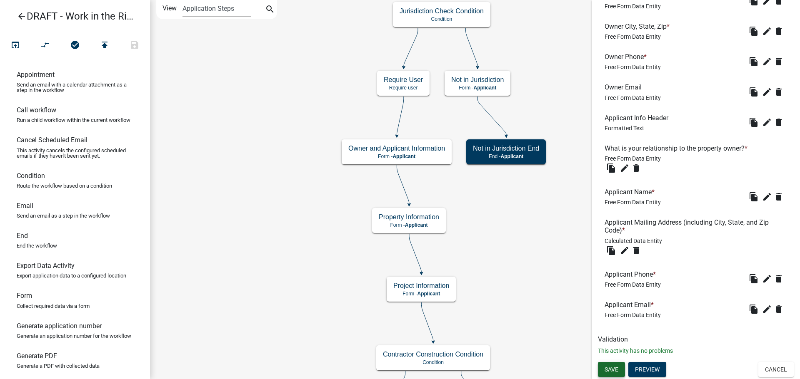
click at [616, 369] on span "Save" at bounding box center [611, 370] width 14 height 7
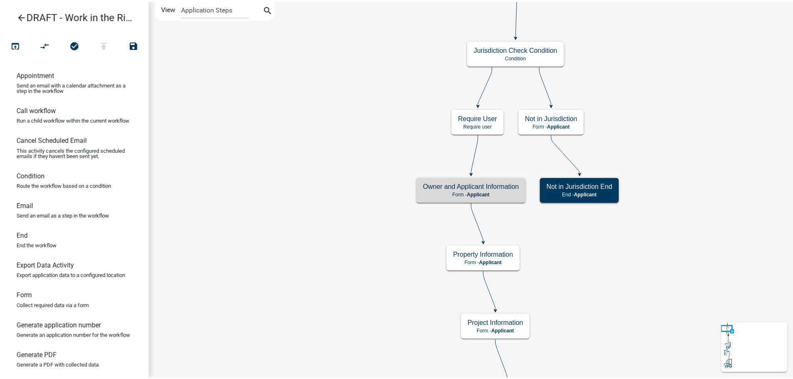
scroll to position [0, 0]
click at [14, 14] on link "arrow_back DRAFT - Work in the Right-of-Way Permit" at bounding box center [72, 16] width 130 height 19
click at [19, 18] on icon "arrow_back" at bounding box center [22, 17] width 10 height 12
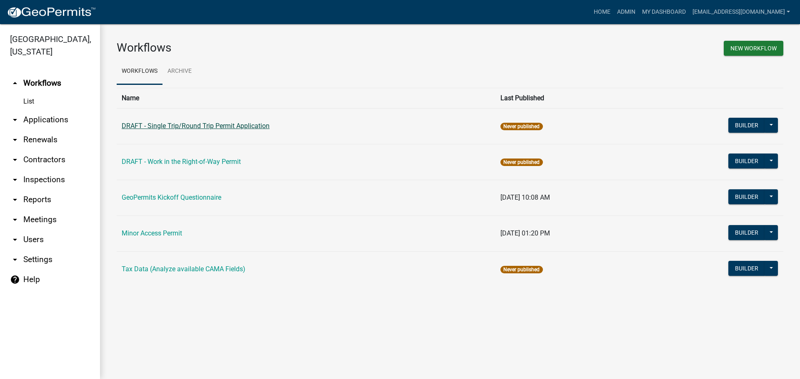
click at [237, 128] on link "DRAFT - Single Trip/Round Trip Permit Application" at bounding box center [196, 126] width 148 height 8
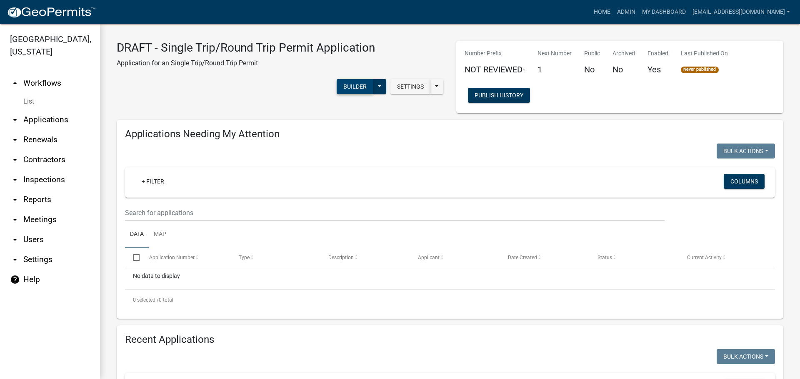
click at [347, 85] on button "Builder" at bounding box center [355, 86] width 37 height 15
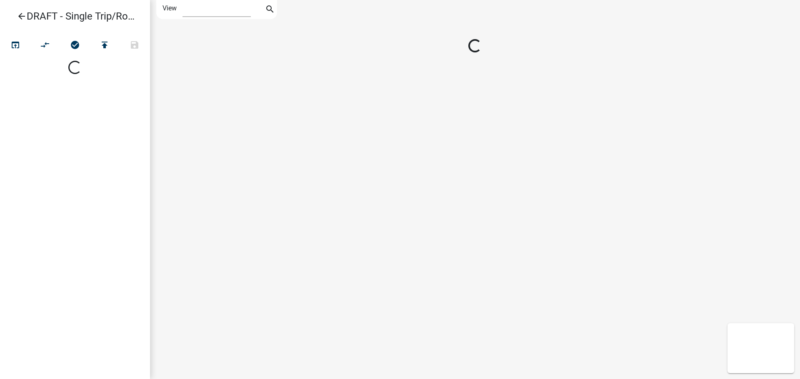
select select "1"
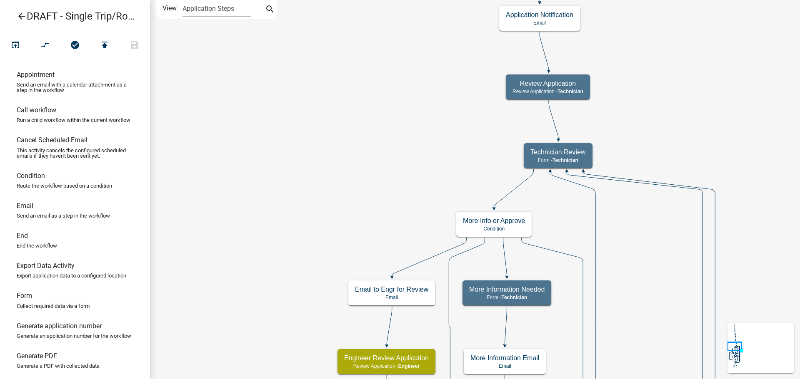
click at [22, 17] on icon "arrow_back" at bounding box center [22, 17] width 10 height 12
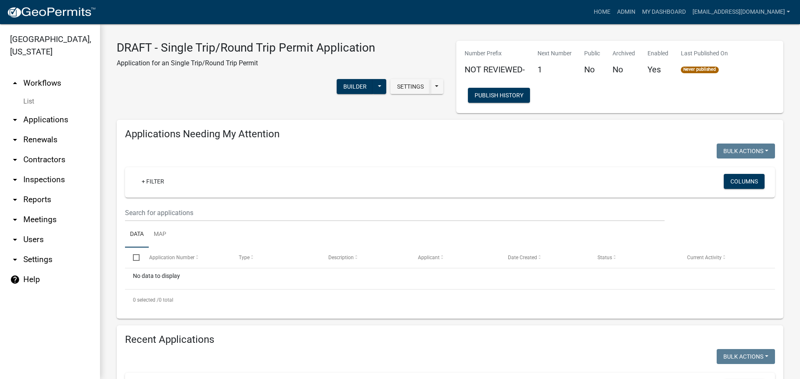
click at [47, 74] on link "arrow_drop_up Workflows" at bounding box center [50, 83] width 100 height 20
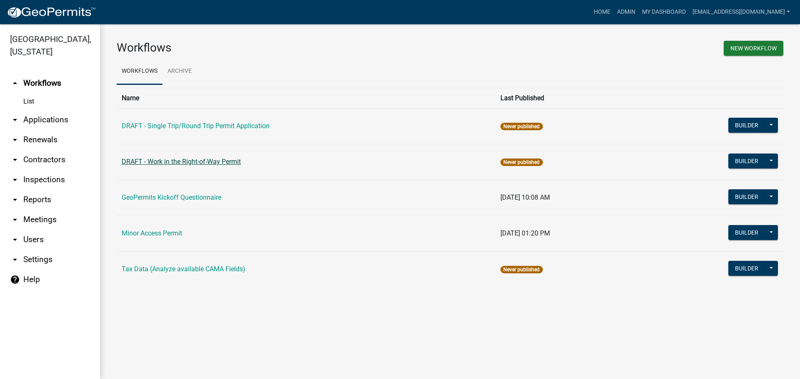
click at [185, 160] on link "DRAFT - Work in the Right-of-Way Permit" at bounding box center [181, 162] width 119 height 8
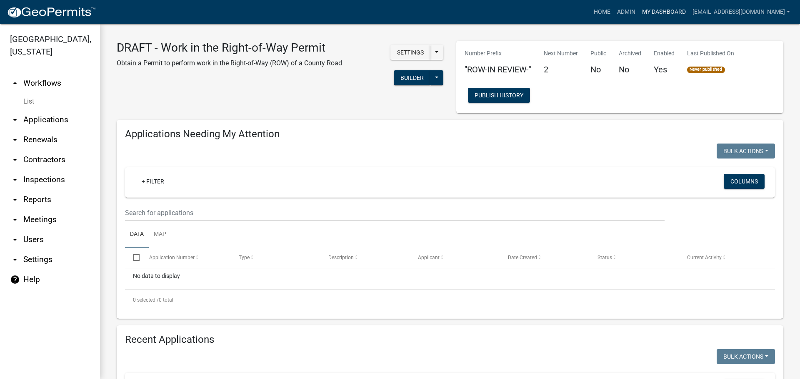
click at [665, 8] on link "My Dashboard" at bounding box center [664, 12] width 50 height 16
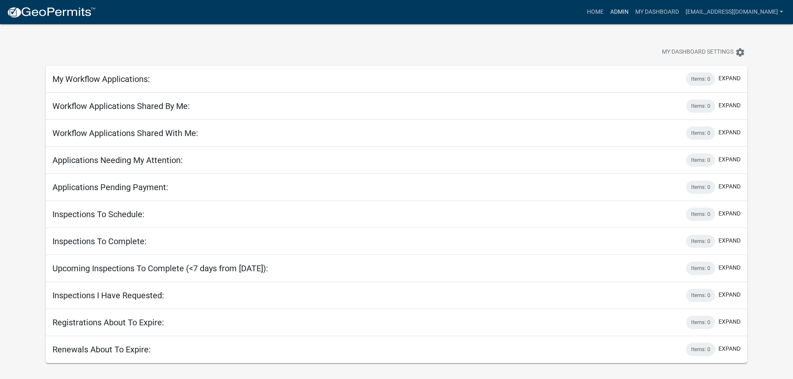
click at [607, 9] on link "Admin" at bounding box center [619, 12] width 25 height 16
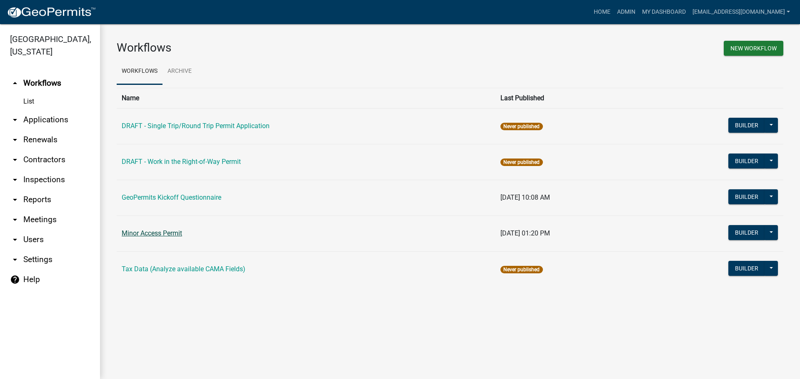
click at [172, 237] on link "Minor Access Permit" at bounding box center [152, 234] width 60 height 8
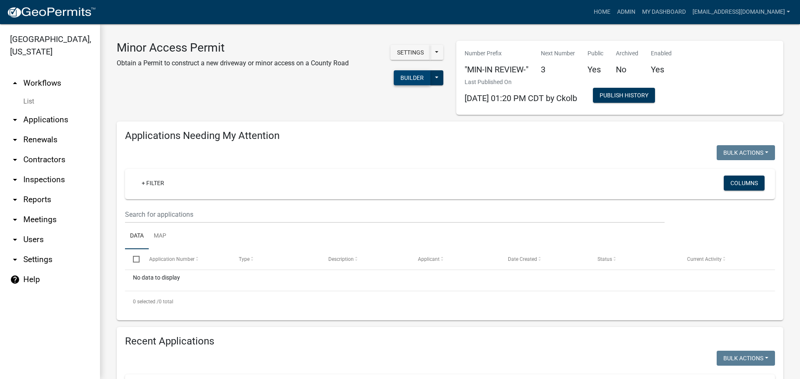
click at [409, 78] on button "Builder" at bounding box center [412, 77] width 37 height 15
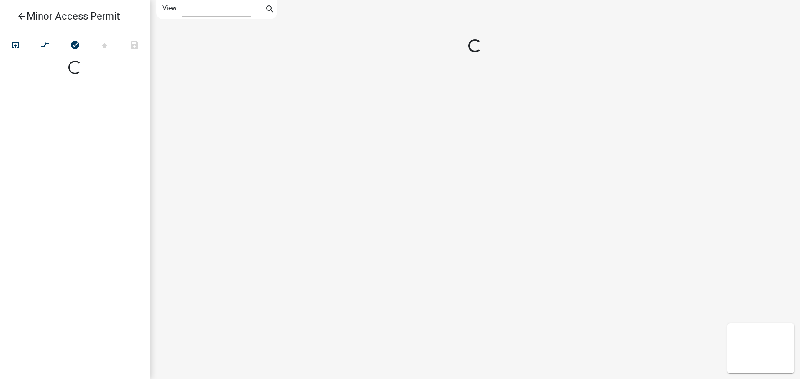
select select "1"
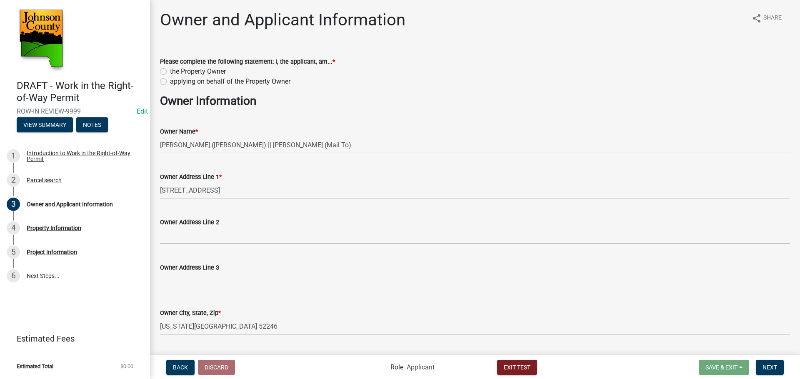
click at [195, 83] on label "applying on behalf of the Property Owner" at bounding box center [230, 82] width 120 height 10
click at [175, 82] on input "applying on behalf of the Property Owner" at bounding box center [172, 79] width 5 height 5
radio input "true"
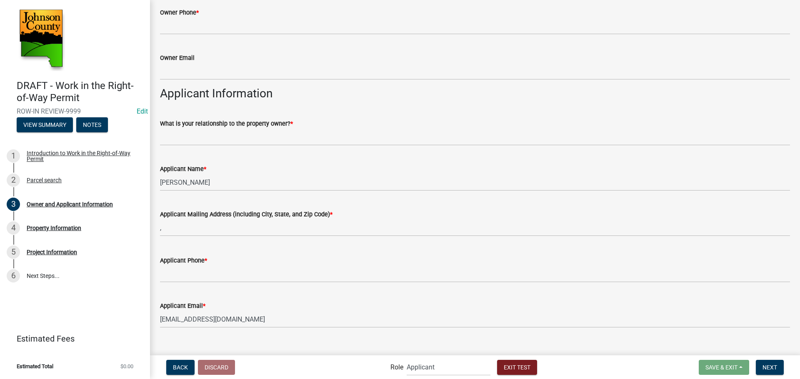
scroll to position [450, 0]
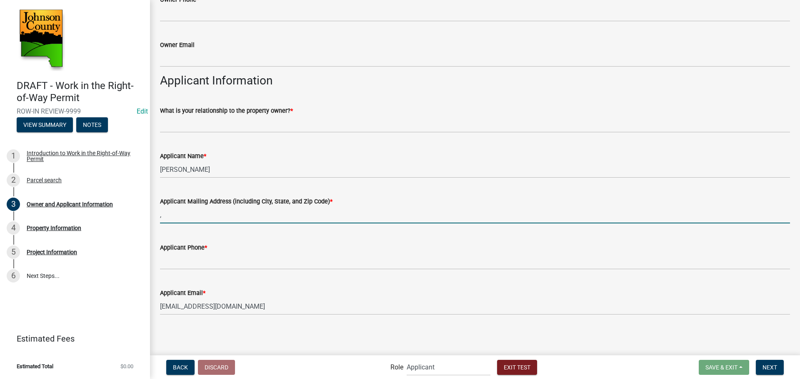
click at [286, 218] on input "," at bounding box center [475, 215] width 630 height 17
type input ","
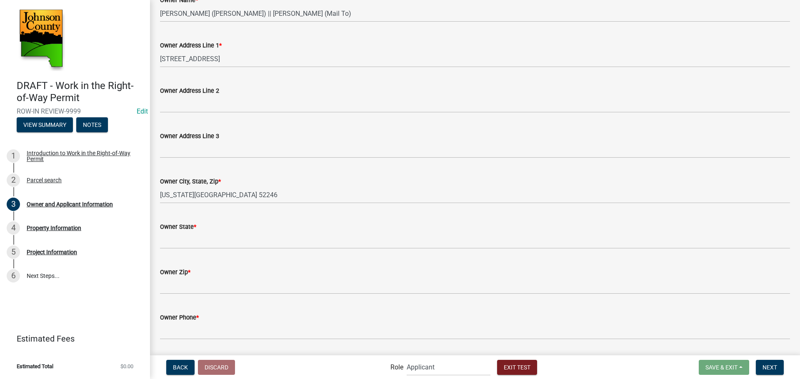
scroll to position [117, 0]
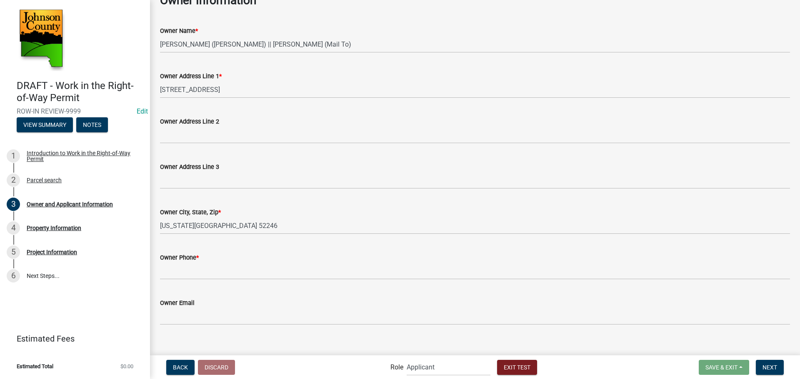
scroll to position [111, 0]
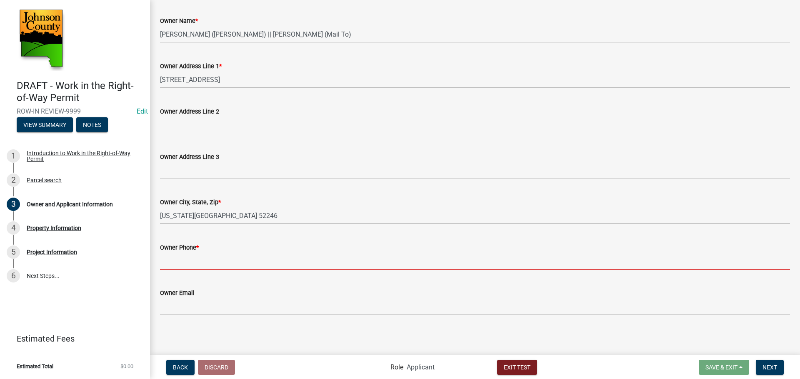
click at [242, 264] on input "Owner Phone *" at bounding box center [475, 261] width 630 height 17
type input "5555555555"
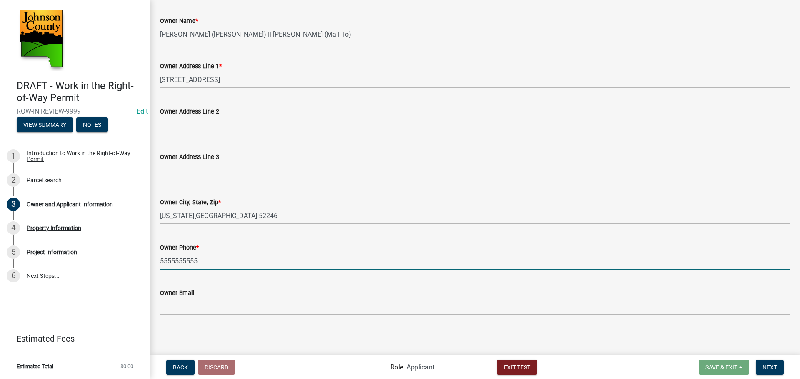
scroll to position [0, 0]
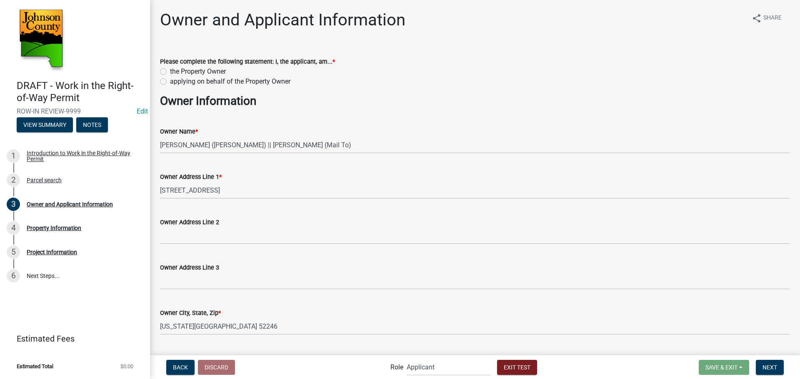
click at [208, 71] on label "the Property Owner" at bounding box center [198, 72] width 56 height 10
click at [175, 71] on input "the Property Owner" at bounding box center [172, 69] width 5 height 5
radio input "true"
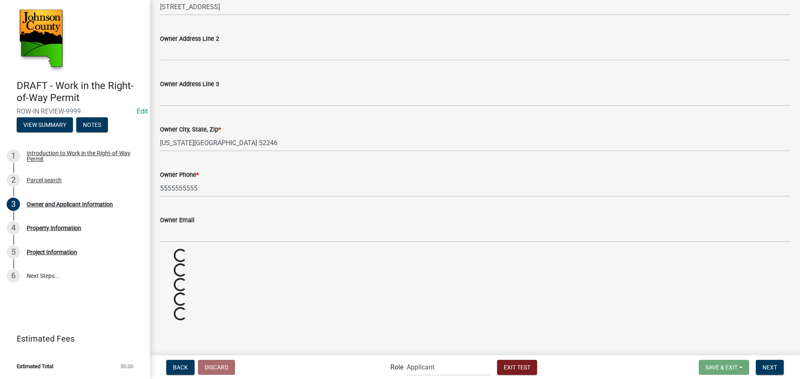
scroll to position [111, 0]
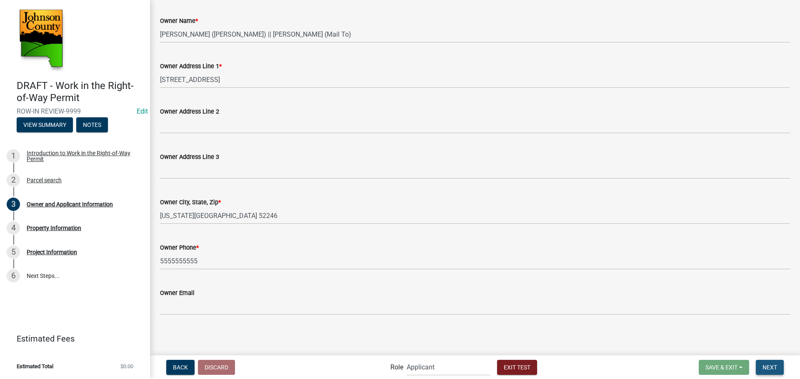
click at [775, 371] on span "Next" at bounding box center [769, 367] width 15 height 7
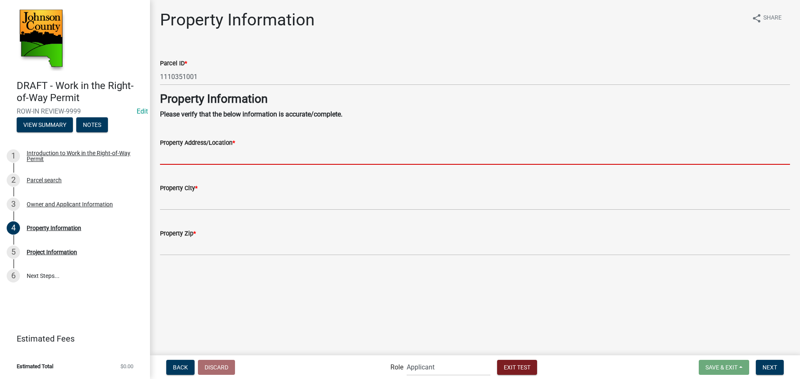
click at [280, 155] on input "Property Address/Location *" at bounding box center [475, 156] width 630 height 17
type input "[STREET_ADDRESS]"
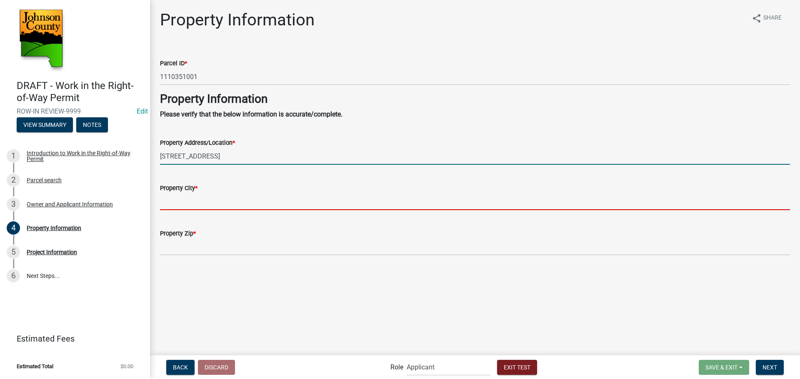
click at [243, 197] on input "Property City *" at bounding box center [475, 201] width 630 height 17
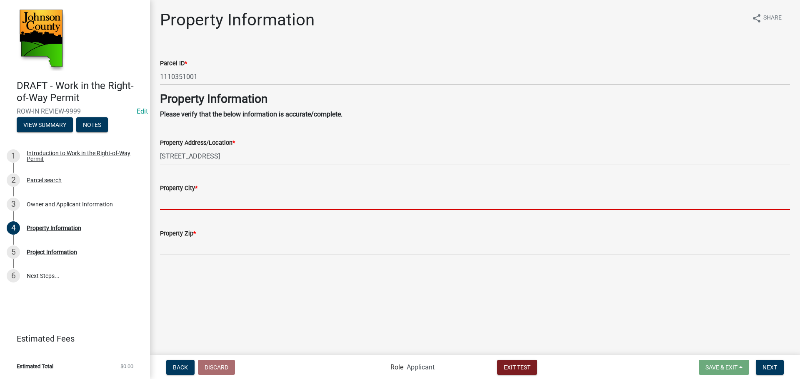
type input "[US_STATE][GEOGRAPHIC_DATA]"
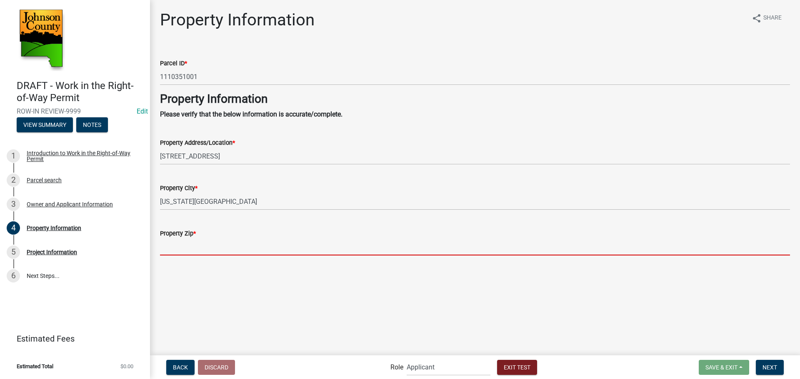
click at [228, 255] on input "Property Zip *" at bounding box center [475, 247] width 630 height 17
type input "52246"
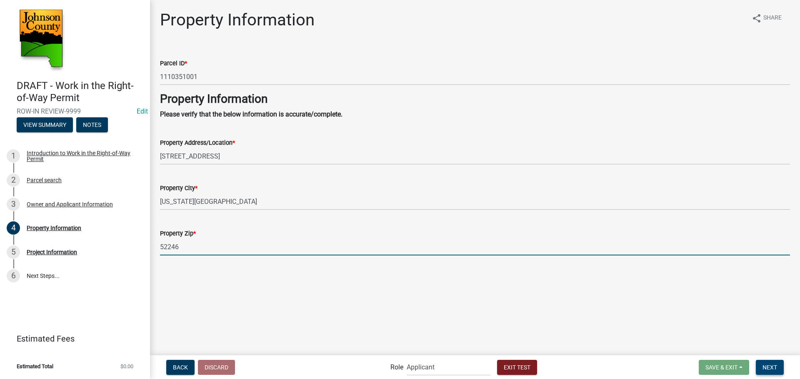
click at [781, 367] on button "Next" at bounding box center [770, 367] width 28 height 15
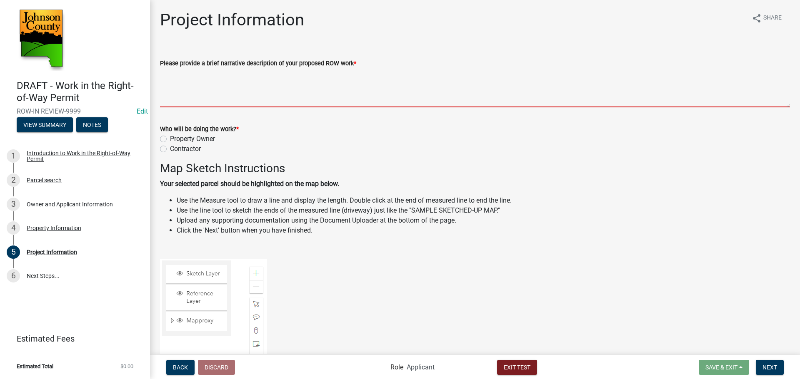
click at [282, 96] on textarea "Please provide a brief narrative description of your proposed ROW work *" at bounding box center [475, 87] width 630 height 39
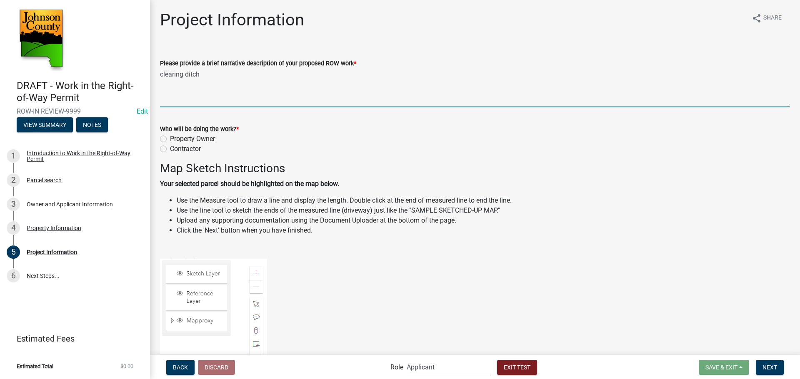
type textarea "clearing ditch"
click at [196, 140] on label "Property Owner" at bounding box center [192, 139] width 45 height 10
click at [175, 140] on input "Property Owner" at bounding box center [172, 136] width 5 height 5
radio input "true"
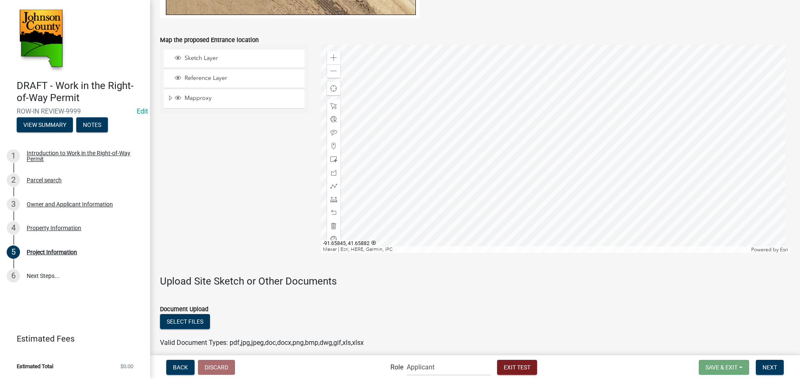
scroll to position [663, 0]
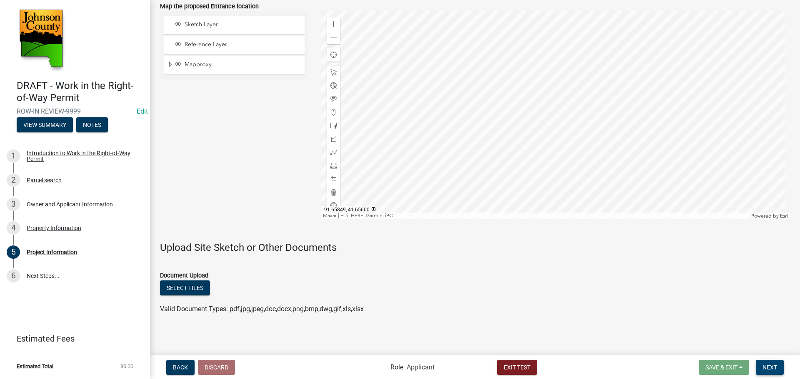
click at [770, 372] on button "Next" at bounding box center [770, 367] width 28 height 15
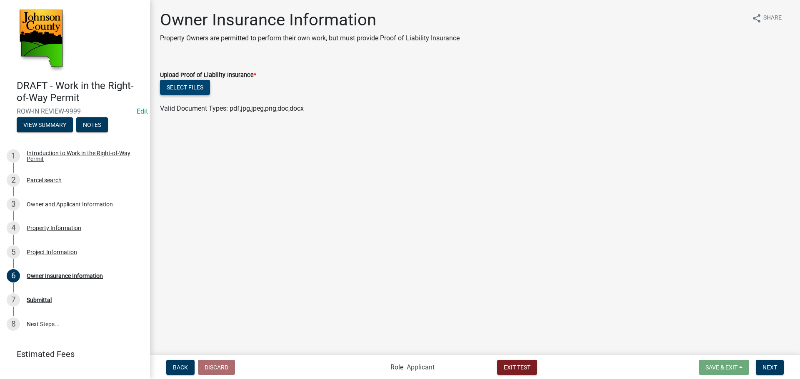
click at [202, 86] on button "Select files" at bounding box center [185, 87] width 50 height 15
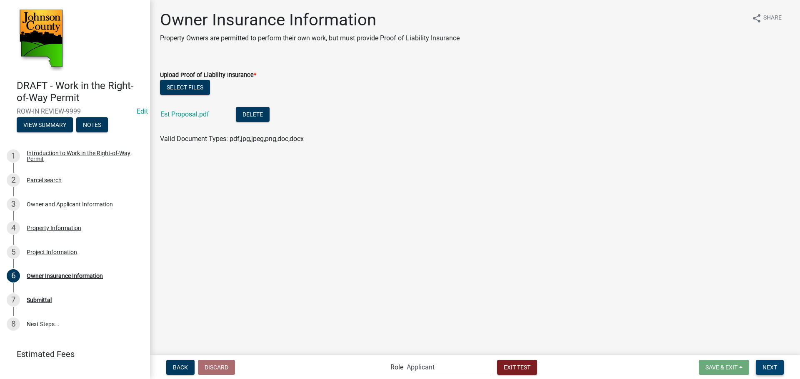
click at [771, 366] on span "Next" at bounding box center [769, 367] width 15 height 7
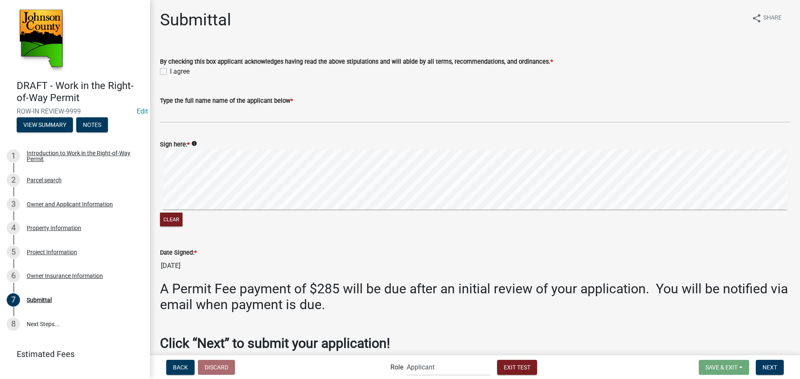
click at [170, 69] on label "I agree" at bounding box center [180, 72] width 20 height 10
click at [170, 69] on input "I agree" at bounding box center [172, 69] width 5 height 5
checkbox input "true"
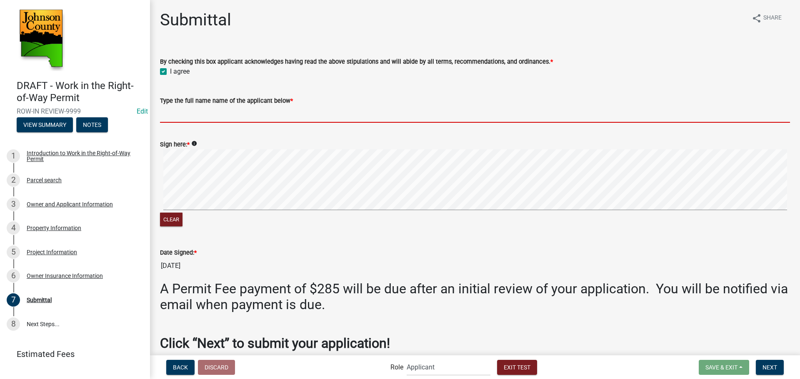
click at [177, 119] on input "Type the full name name of the applicant below *" at bounding box center [475, 114] width 630 height 17
type input "JCW"
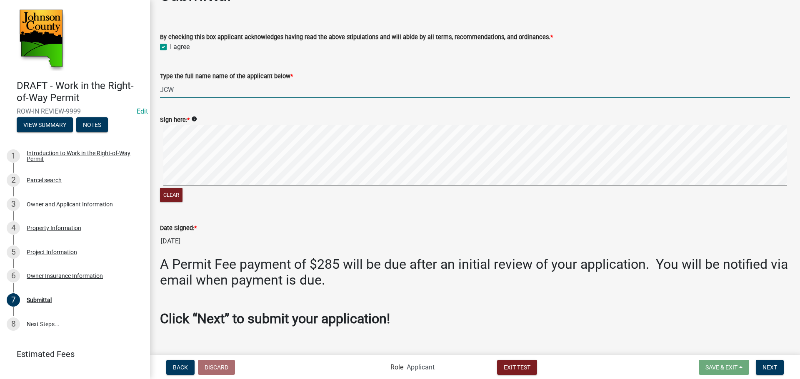
scroll to position [36, 0]
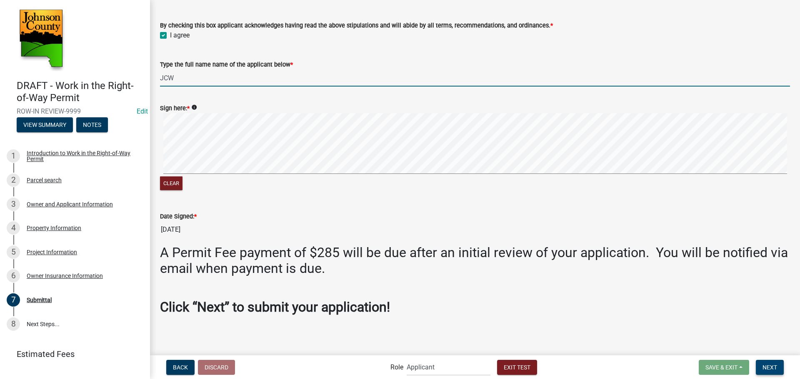
click at [769, 369] on span "Next" at bounding box center [769, 367] width 15 height 7
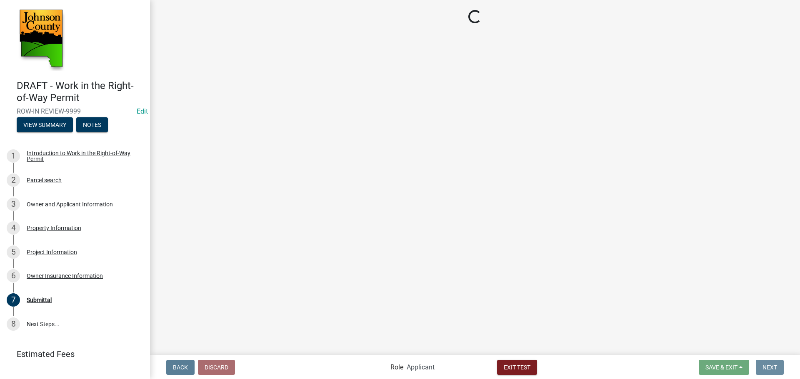
scroll to position [0, 0]
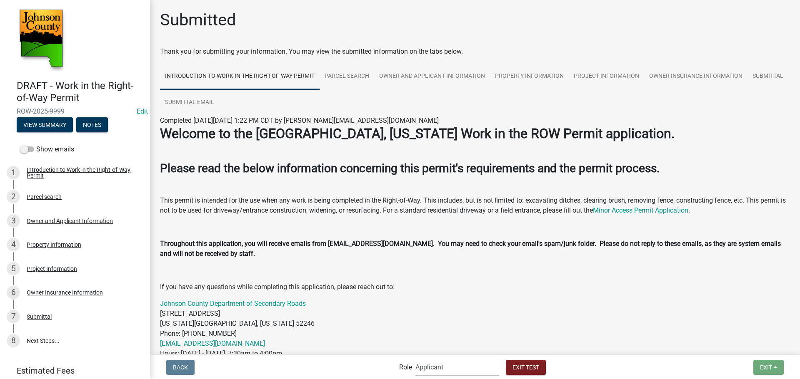
click at [473, 372] on select "Applicant Engineer Secondary Roads Inspectors Admin" at bounding box center [457, 367] width 84 height 17
select select "28cf8c17-a552-495b-8eb7-c6226360b918"
click at [415, 359] on select "Applicant Engineer Secondary Roads Inspectors Admin" at bounding box center [457, 367] width 84 height 17
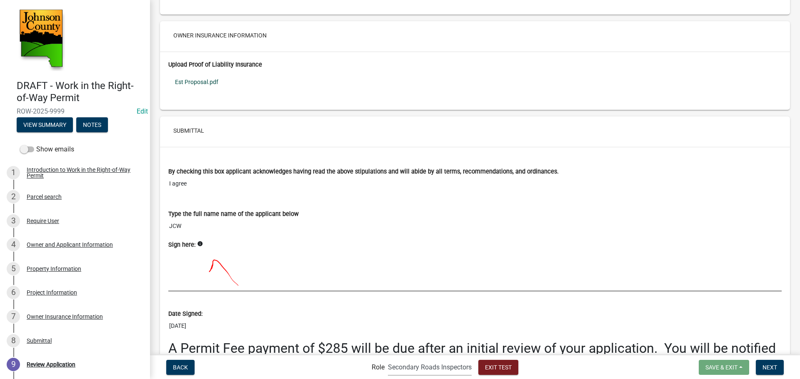
scroll to position [2422, 0]
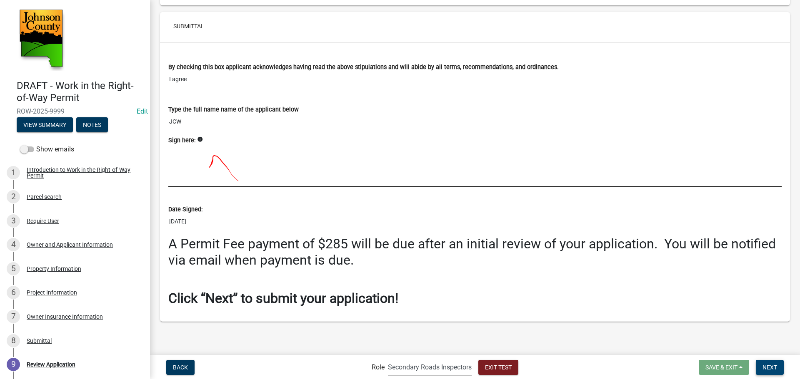
click at [771, 367] on span "Next" at bounding box center [769, 367] width 15 height 7
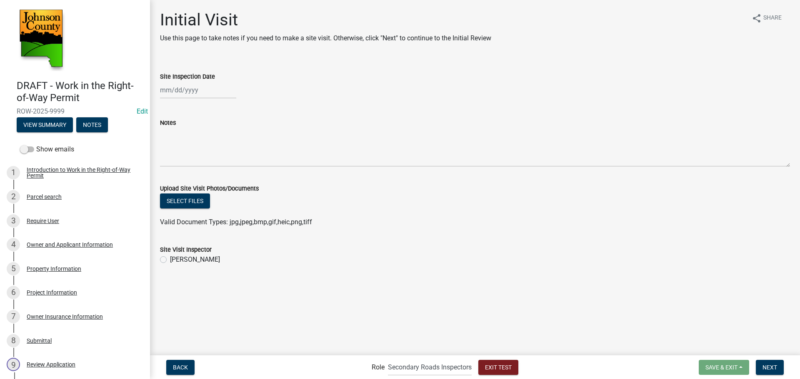
click at [209, 95] on div at bounding box center [198, 90] width 76 height 17
select select "10"
select select "2025"
click at [207, 150] on div "9" at bounding box center [208, 147] width 13 height 13
type input "[DATE]"
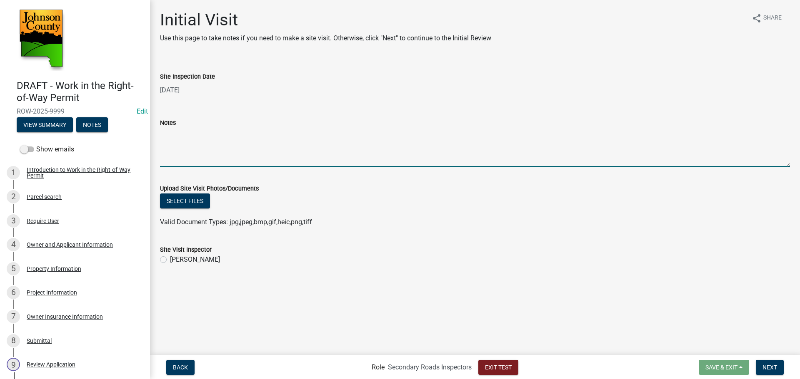
click at [207, 150] on textarea "Notes" at bounding box center [475, 147] width 630 height 39
click at [292, 306] on main "Initial Visit Use this page to take notes if you need to make a site visit. Oth…" at bounding box center [475, 177] width 650 height 354
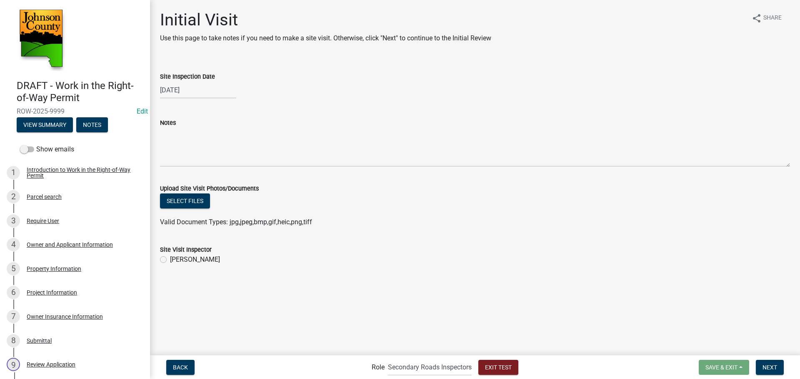
click at [205, 258] on label "[PERSON_NAME]" at bounding box center [195, 260] width 50 height 10
click at [175, 258] on input "[PERSON_NAME]" at bounding box center [172, 257] width 5 height 5
radio input "true"
click at [775, 370] on span "Next" at bounding box center [769, 367] width 15 height 7
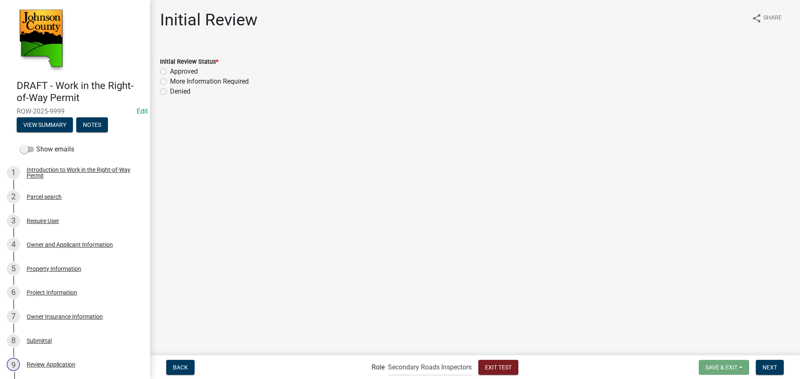
click at [186, 74] on label "Approved" at bounding box center [184, 72] width 28 height 10
click at [175, 72] on input "Approved" at bounding box center [172, 69] width 5 height 5
radio input "true"
click at [775, 366] on span "Next" at bounding box center [769, 367] width 15 height 7
click at [170, 72] on label "Yes" at bounding box center [175, 72] width 10 height 10
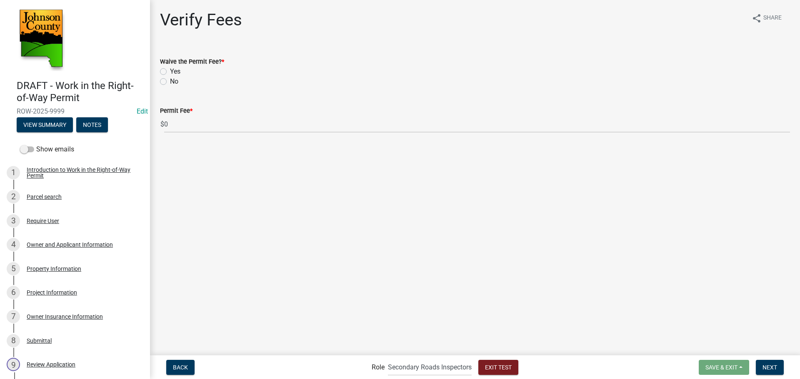
click at [170, 72] on input "Yes" at bounding box center [172, 69] width 5 height 5
radio input "true"
click at [170, 84] on label "No" at bounding box center [174, 82] width 8 height 10
click at [170, 82] on input "No" at bounding box center [172, 79] width 5 height 5
radio input "true"
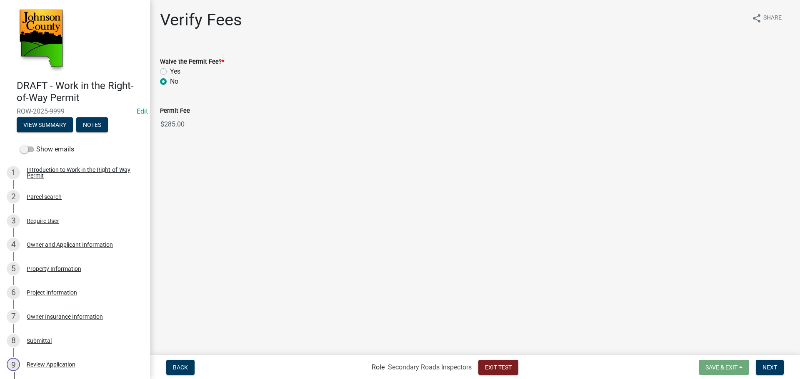
click at [175, 70] on label "Yes" at bounding box center [175, 72] width 10 height 10
click at [175, 70] on input "Yes" at bounding box center [172, 69] width 5 height 5
radio input "true"
click at [776, 372] on button "Next" at bounding box center [770, 367] width 28 height 15
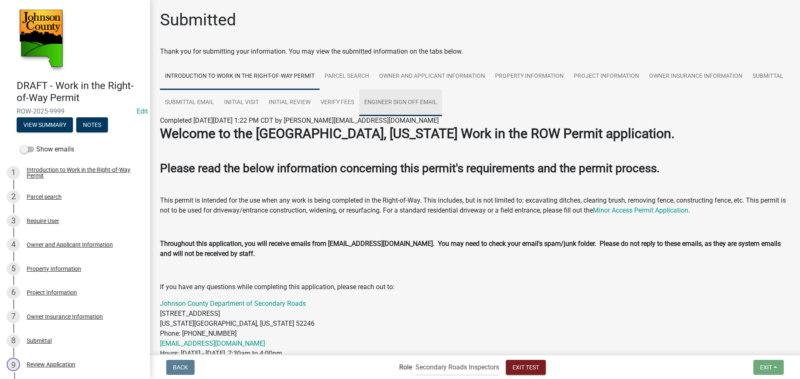
click at [442, 104] on link "Engineer Sign Off Email" at bounding box center [400, 103] width 83 height 27
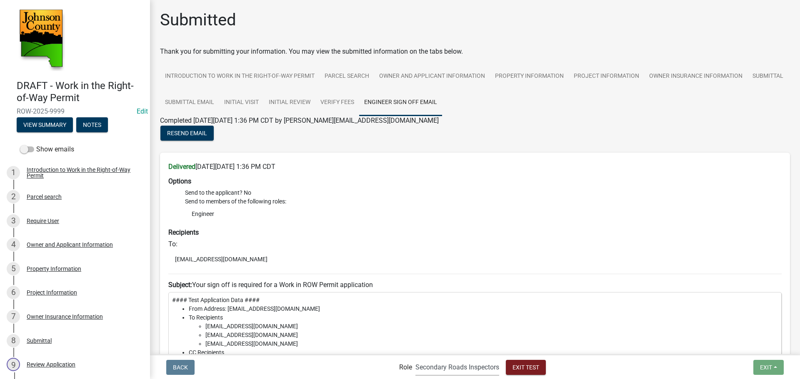
click at [447, 368] on select "Applicant Engineer Secondary Roads Inspectors Admin" at bounding box center [457, 367] width 84 height 17
select select "edb47700-5c9b-4a71-88f2-40f2dc239376"
click at [415, 359] on select "Applicant Engineer Secondary Roads Inspectors Admin" at bounding box center [457, 367] width 84 height 17
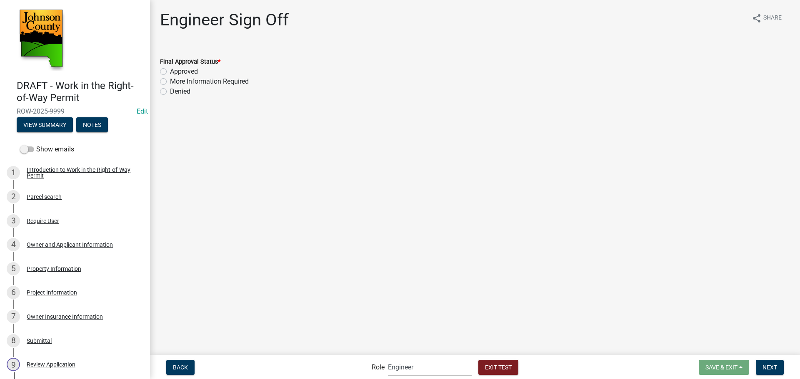
click at [170, 72] on label "Approved" at bounding box center [184, 72] width 28 height 10
click at [170, 72] on input "Approved" at bounding box center [172, 69] width 5 height 5
radio input "true"
click at [214, 139] on div at bounding box center [198, 134] width 76 height 17
select select "10"
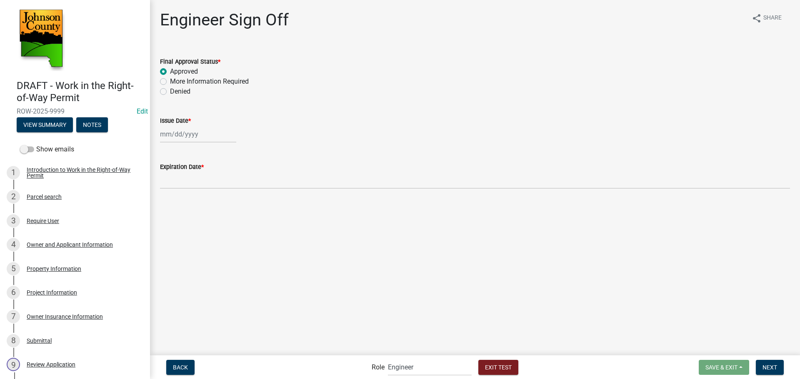
select select "2025"
click at [225, 190] on div "10" at bounding box center [221, 191] width 13 height 13
type input "[DATE]"
click at [778, 373] on button "Next" at bounding box center [770, 367] width 28 height 15
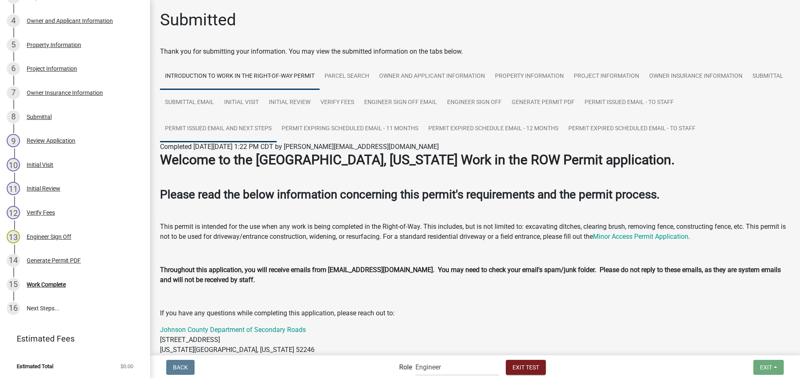
click at [225, 131] on link "Permit Issued Email and Next Steps" at bounding box center [218, 129] width 117 height 27
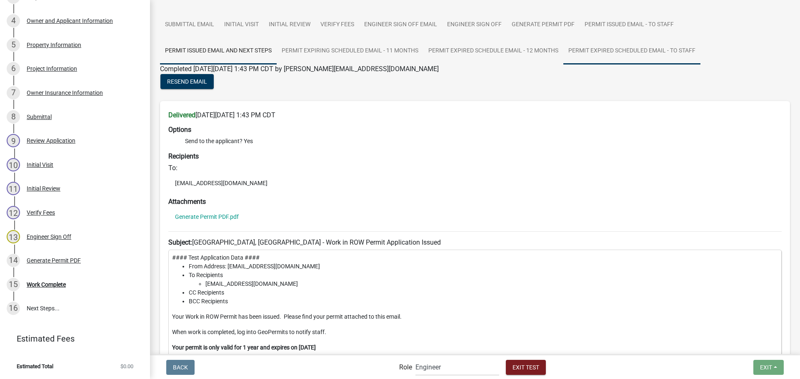
scroll to position [36, 0]
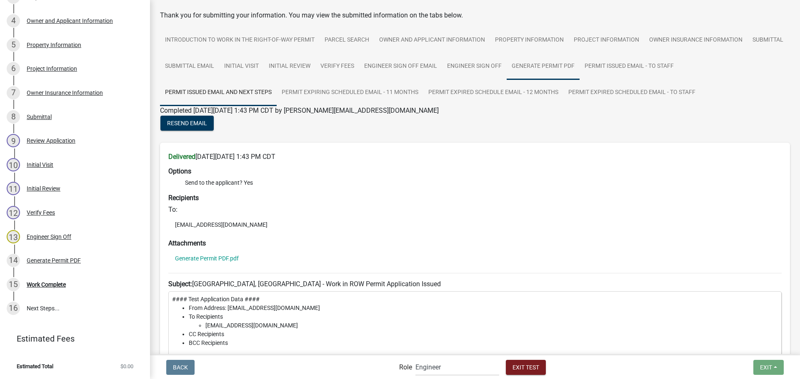
click at [579, 65] on link "Generate Permit PDF" at bounding box center [542, 66] width 73 height 27
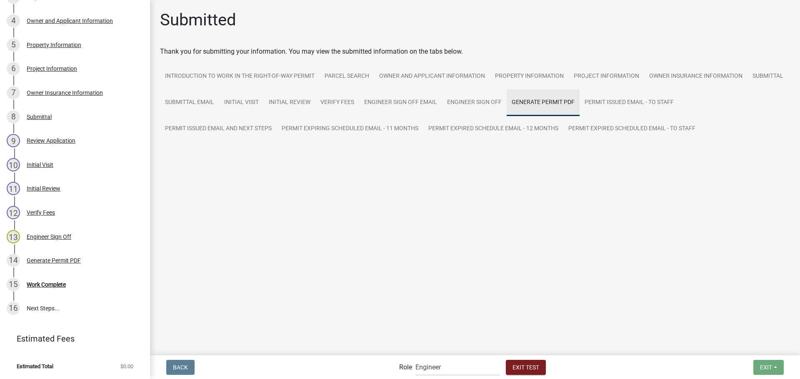
scroll to position [0, 0]
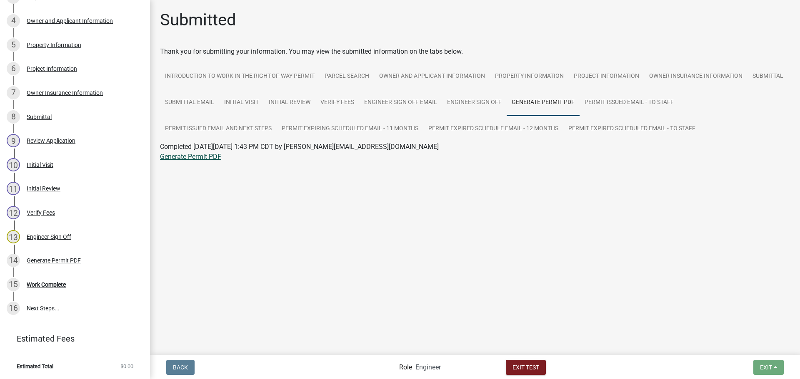
click at [210, 154] on link "Generate Permit PDF" at bounding box center [190, 157] width 61 height 8
click at [471, 97] on link "Engineer Sign Off" at bounding box center [474, 103] width 65 height 27
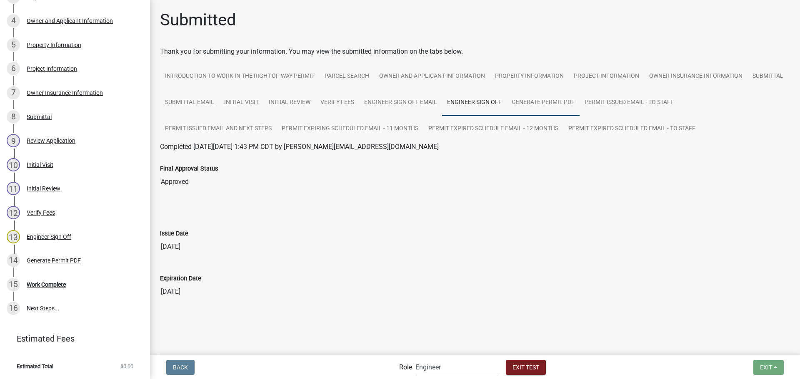
click at [531, 102] on link "Generate Permit PDF" at bounding box center [542, 103] width 73 height 27
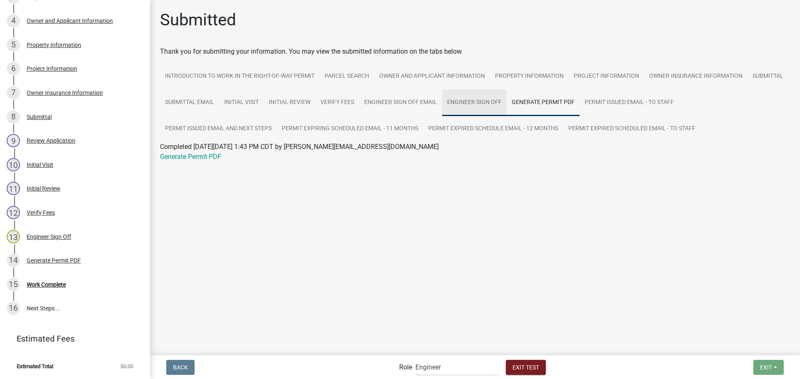
click at [467, 103] on link "Engineer Sign Off" at bounding box center [474, 103] width 65 height 27
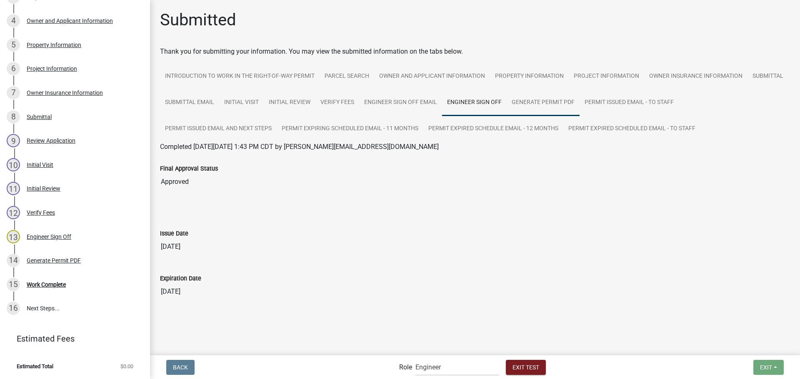
click at [550, 96] on link "Generate Permit PDF" at bounding box center [542, 103] width 73 height 27
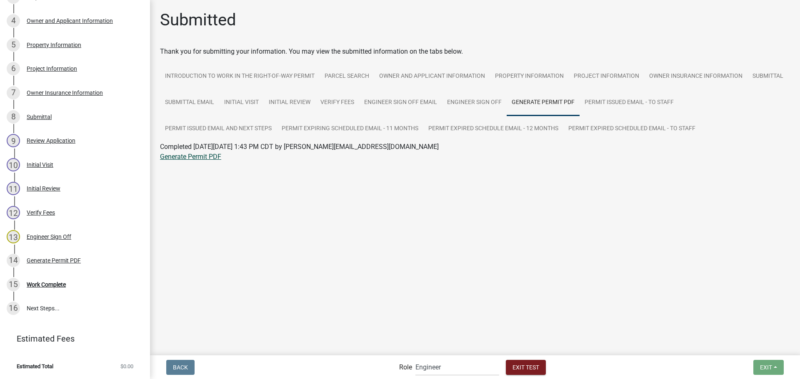
click at [176, 160] on link "Generate Permit PDF" at bounding box center [190, 157] width 61 height 8
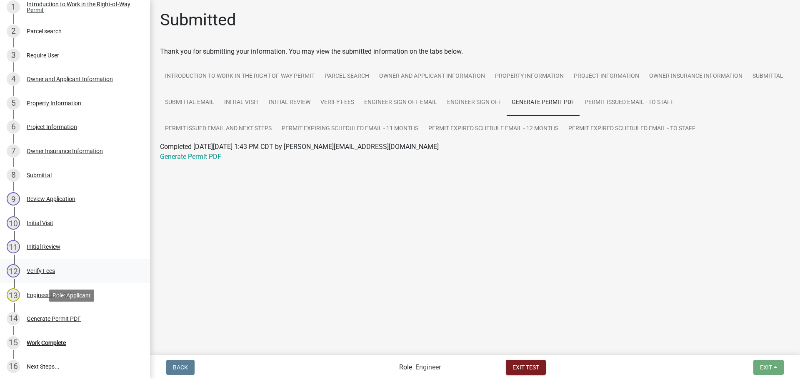
scroll to position [167, 0]
click at [472, 373] on select "Applicant Engineer Secondary Roads Inspectors Admin" at bounding box center [457, 367] width 84 height 17
select select "46f061d0-ca05-4526-87ad-bae6256f3e47"
click at [415, 359] on select "Applicant Engineer Secondary Roads Inspectors Admin" at bounding box center [457, 367] width 84 height 17
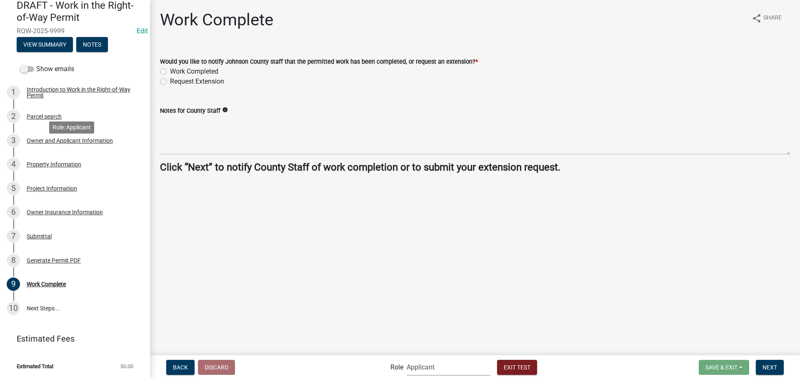
scroll to position [22, 0]
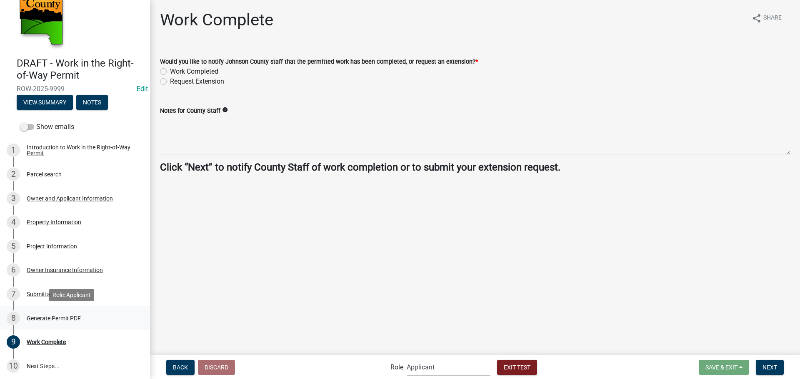
click at [70, 316] on div "Generate Permit PDF" at bounding box center [54, 319] width 54 height 6
